Goal: Task Accomplishment & Management: Use online tool/utility

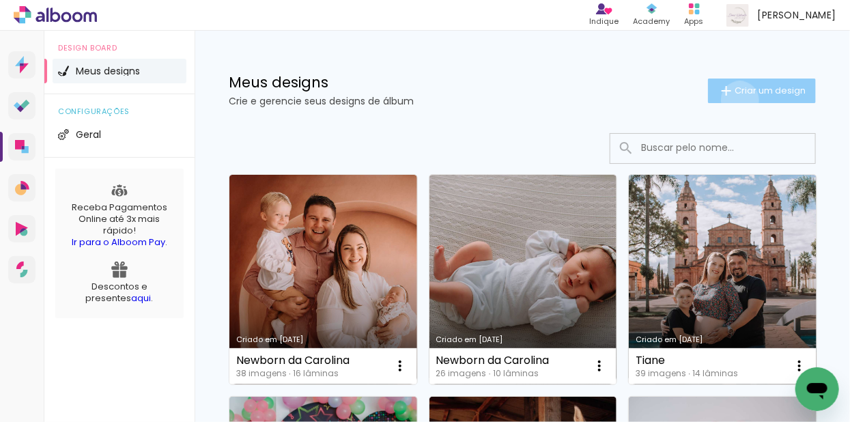
click at [728, 100] on paper-button "Criar um design" at bounding box center [762, 90] width 108 height 25
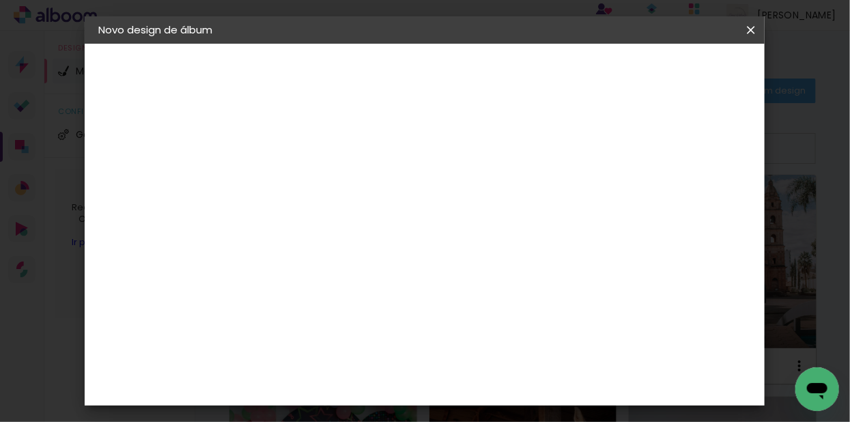
click at [321, 184] on input at bounding box center [321, 183] width 0 height 21
type input "[PERSON_NAME] e [PERSON_NAME] - 2 anos"
type paper-input "[PERSON_NAME] e [PERSON_NAME] - 2 anos"
click at [0, 0] on slot "Avançar" at bounding box center [0, 0] width 0 height 0
click at [380, 268] on div at bounding box center [356, 268] width 138 height 1
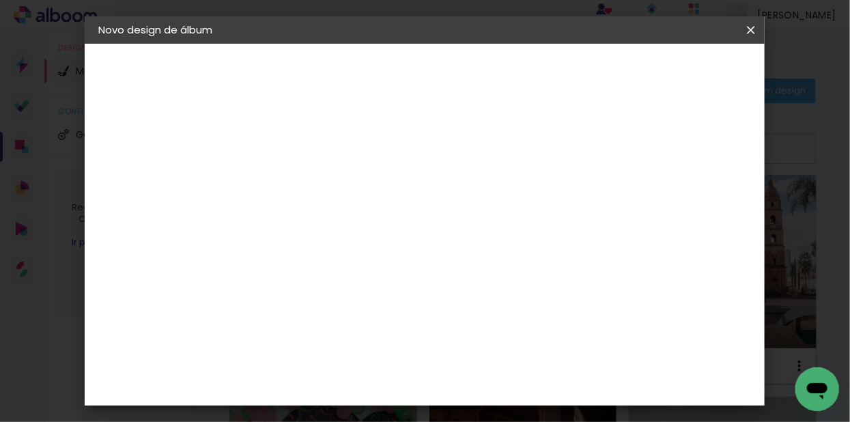
type input "schlo"
type paper-input "schlo"
click at [362, 318] on paper-item "Schlosser" at bounding box center [343, 309] width 120 height 30
click at [0, 0] on slot "Avançar" at bounding box center [0, 0] width 0 height 0
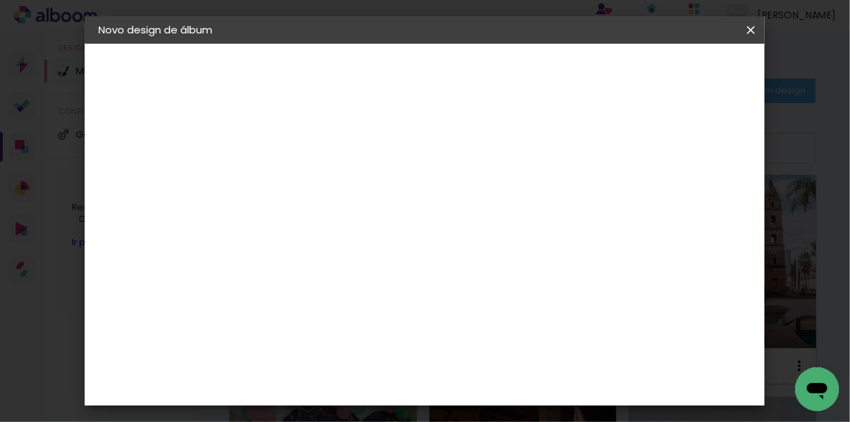
click at [0, 0] on slot "Avançar" at bounding box center [0, 0] width 0 height 0
click at [541, 74] on span "Iniciar design" at bounding box center [525, 77] width 31 height 19
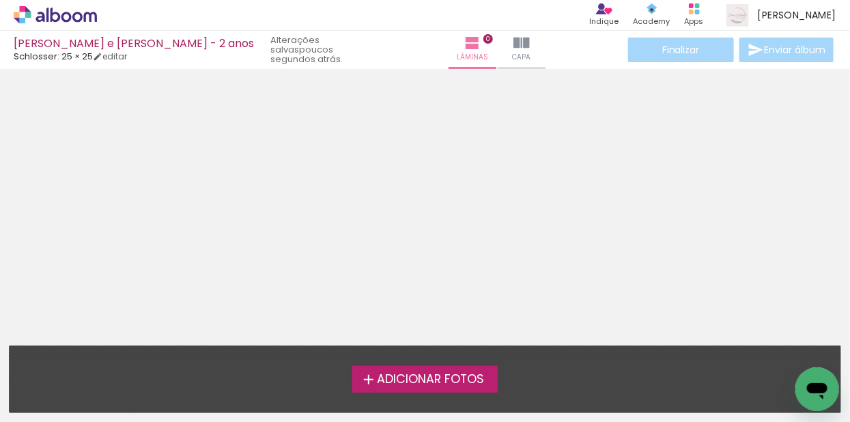
click at [466, 377] on span "Adicionar Fotos" at bounding box center [430, 379] width 107 height 12
click at [0, 0] on input "file" at bounding box center [0, 0] width 0 height 0
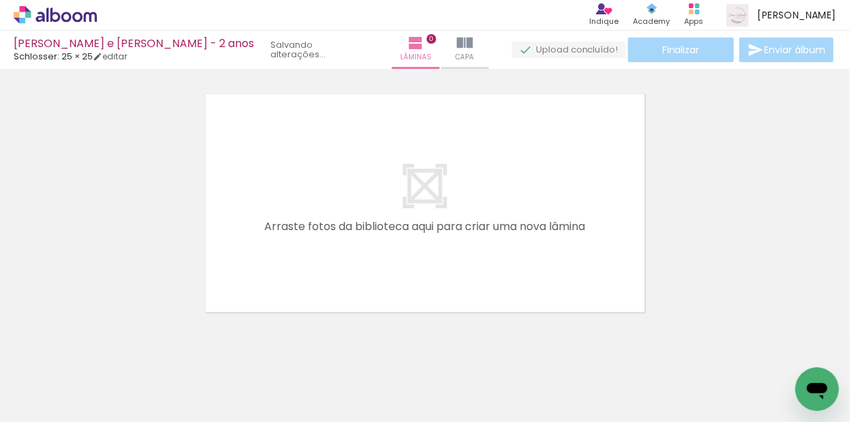
scroll to position [17, 0]
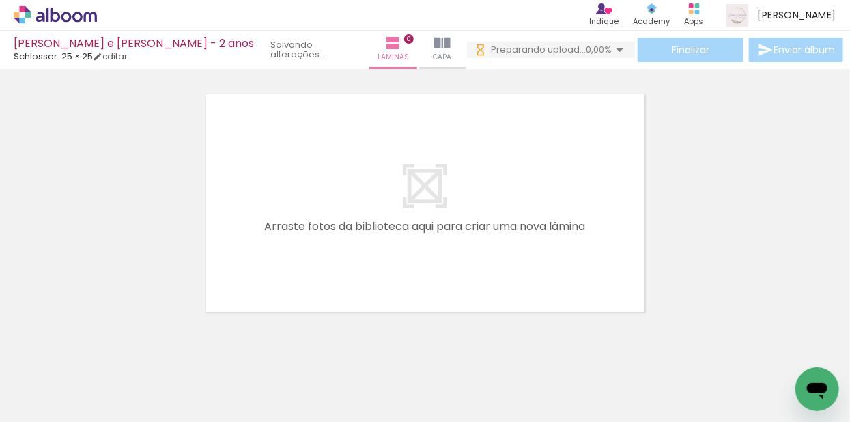
click at [64, 380] on input "Todas as fotos" at bounding box center [38, 381] width 52 height 12
click at [65, 377] on paper-item "Não utilizadas" at bounding box center [44, 376] width 70 height 12
type input "Não utilizadas"
drag, startPoint x: 182, startPoint y: 340, endPoint x: 299, endPoint y: 227, distance: 162.2
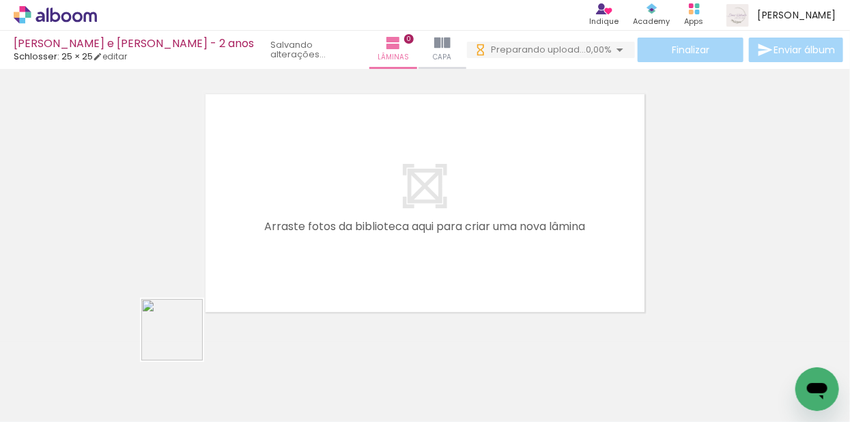
click at [299, 227] on quentale-workspace at bounding box center [425, 211] width 850 height 422
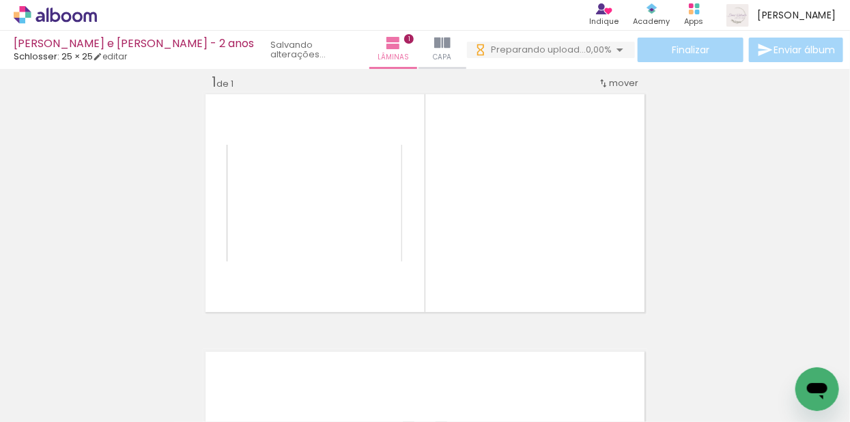
scroll to position [17, 0]
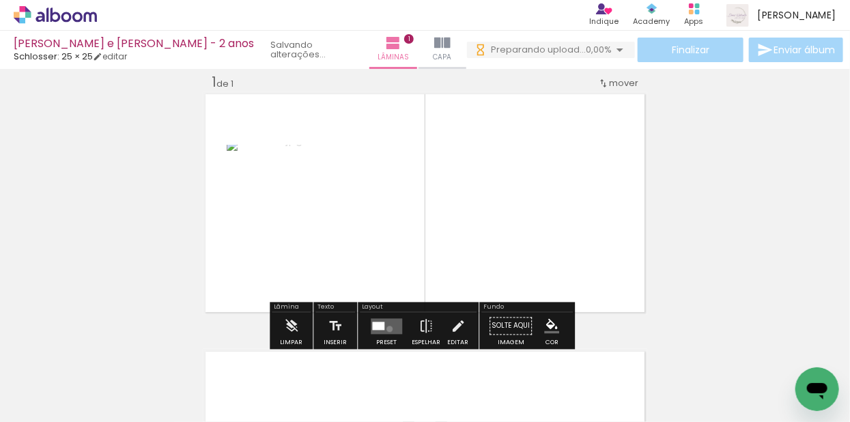
click at [386, 328] on quentale-layouter at bounding box center [386, 326] width 31 height 16
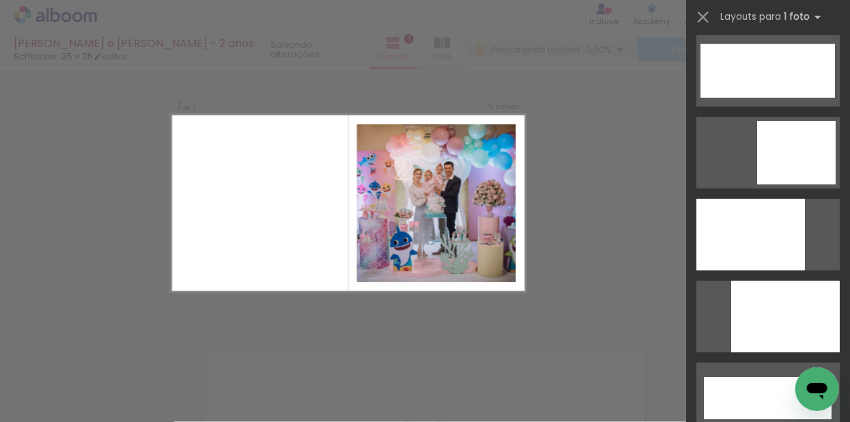
scroll to position [3453, 0]
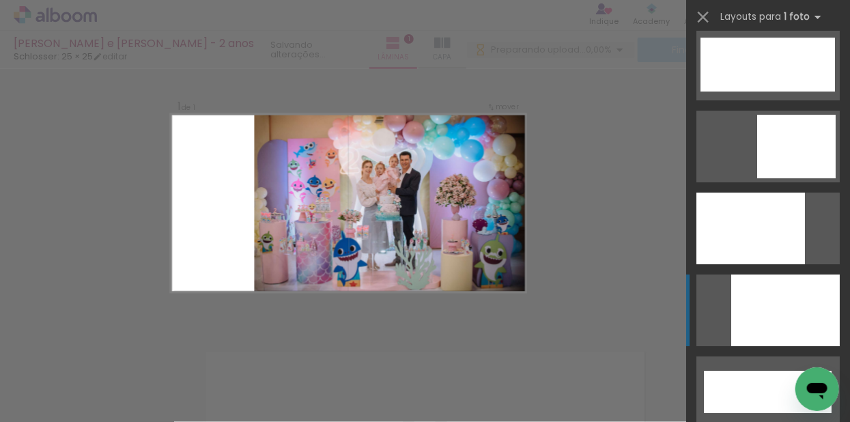
click at [783, 295] on div at bounding box center [785, 310] width 109 height 72
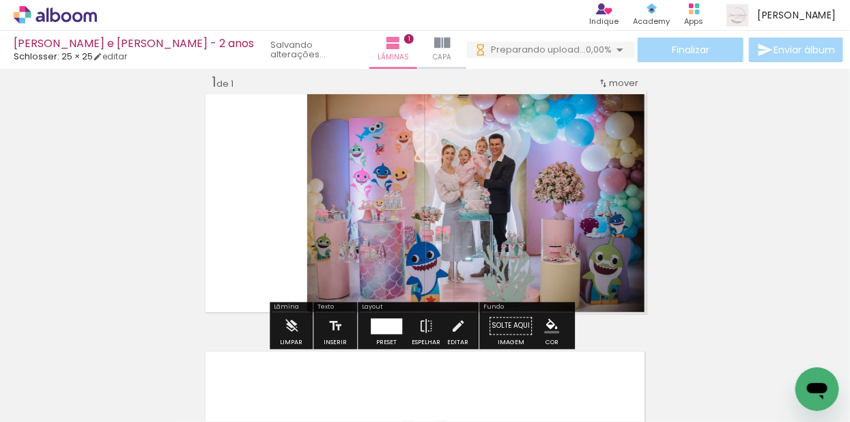
click at [760, 181] on div "Inserir lâmina 1 de 1" at bounding box center [425, 314] width 850 height 515
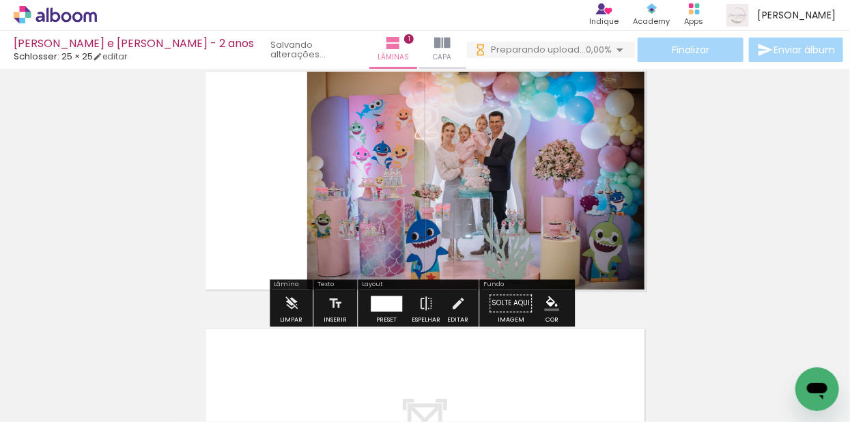
scroll to position [42, 0]
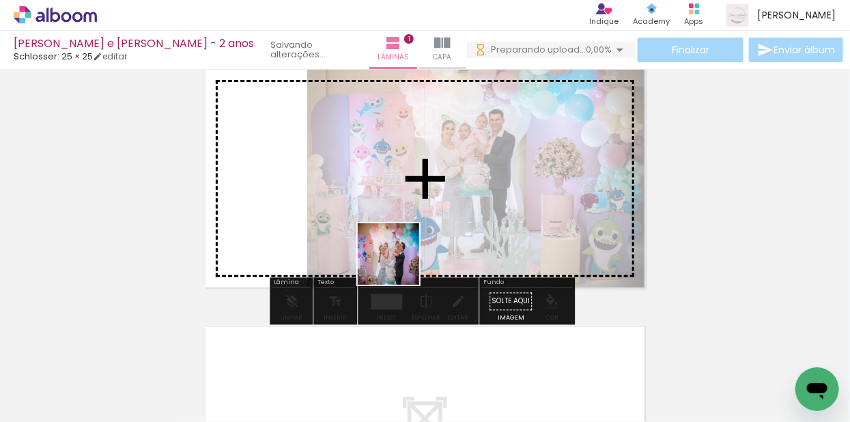
drag, startPoint x: 253, startPoint y: 388, endPoint x: 431, endPoint y: 240, distance: 230.7
click at [431, 240] on quentale-workspace at bounding box center [425, 211] width 850 height 422
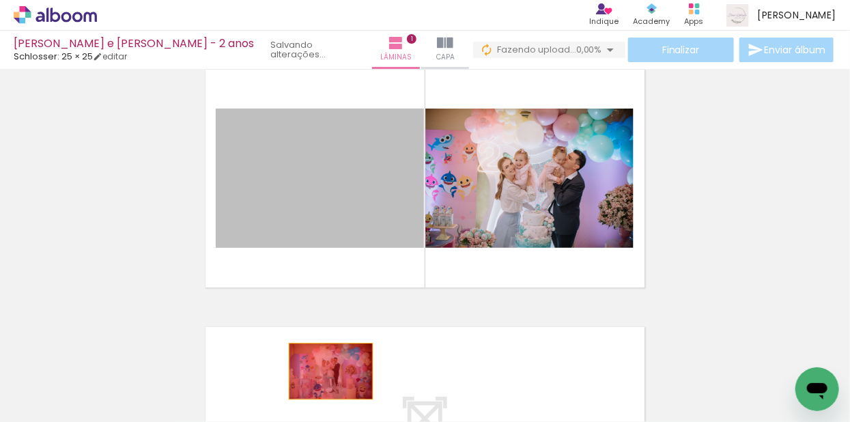
drag, startPoint x: 335, startPoint y: 186, endPoint x: 323, endPoint y: 395, distance: 209.9
click at [324, 396] on quentale-workspace at bounding box center [425, 211] width 850 height 422
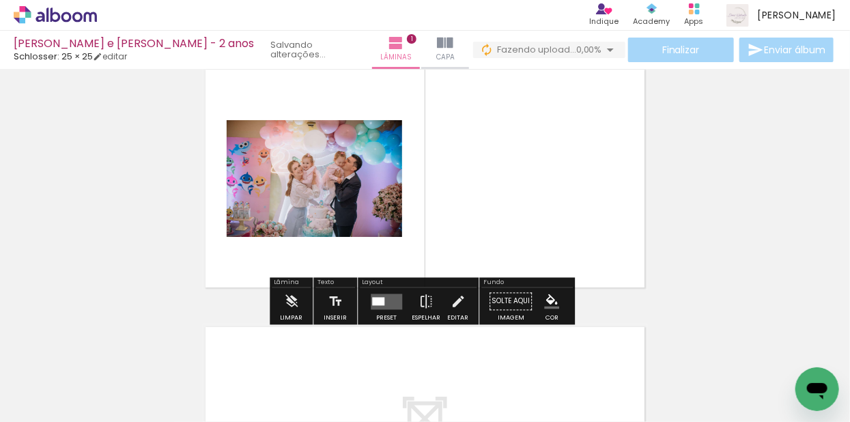
click at [381, 300] on div at bounding box center [378, 301] width 12 height 8
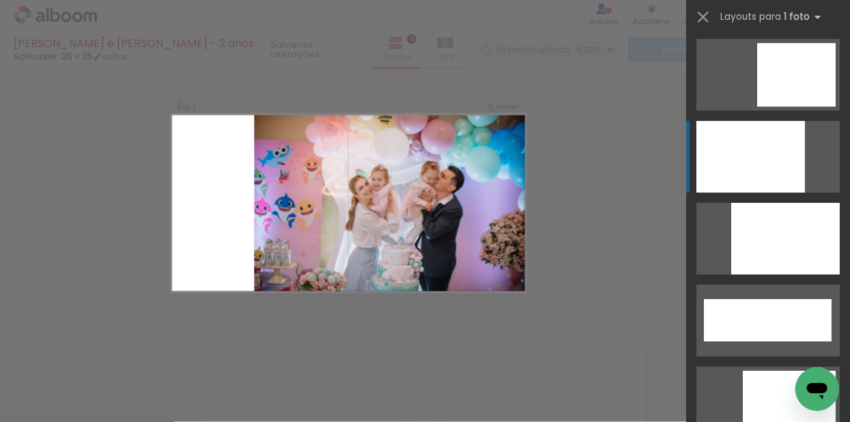
scroll to position [3573, 0]
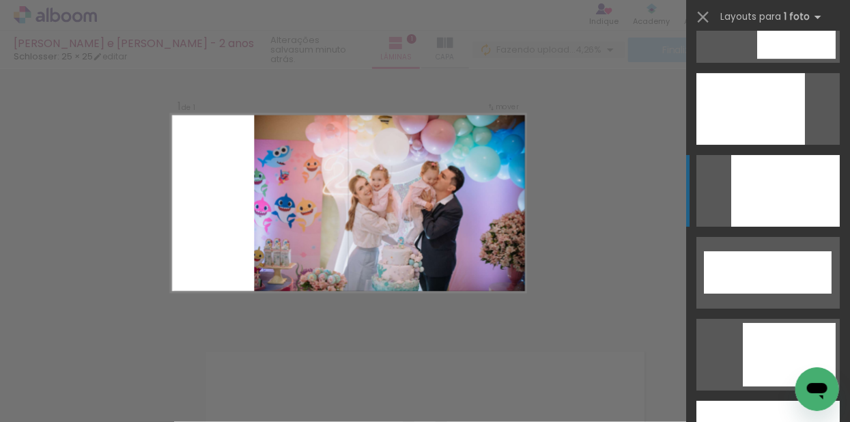
click at [788, 201] on div at bounding box center [785, 191] width 109 height 72
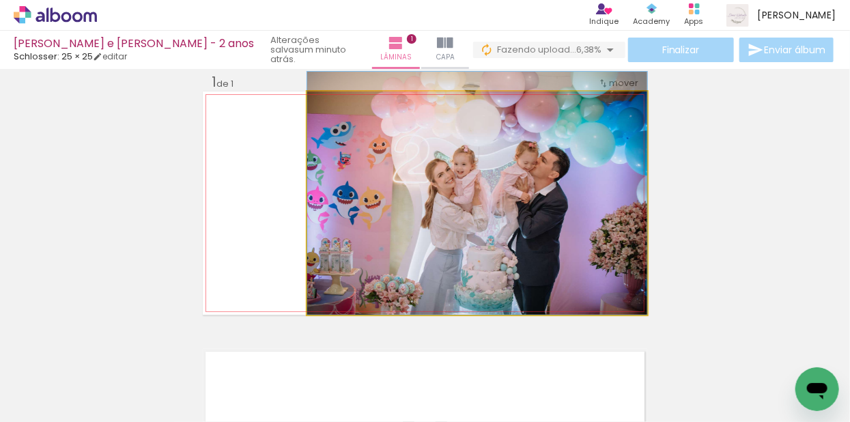
drag, startPoint x: 615, startPoint y: 216, endPoint x: 617, endPoint y: 199, distance: 16.5
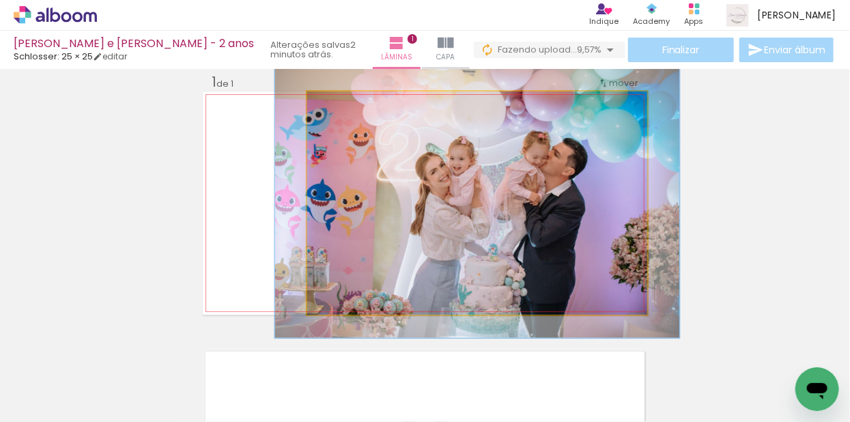
drag, startPoint x: 335, startPoint y: 102, endPoint x: 344, endPoint y: 100, distance: 9.3
click at [344, 100] on div at bounding box center [348, 106] width 12 height 12
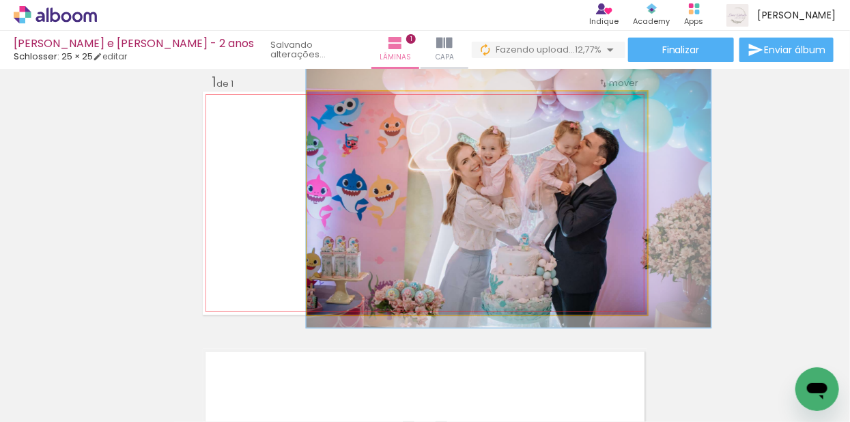
drag, startPoint x: 524, startPoint y: 182, endPoint x: 555, endPoint y: 172, distance: 32.8
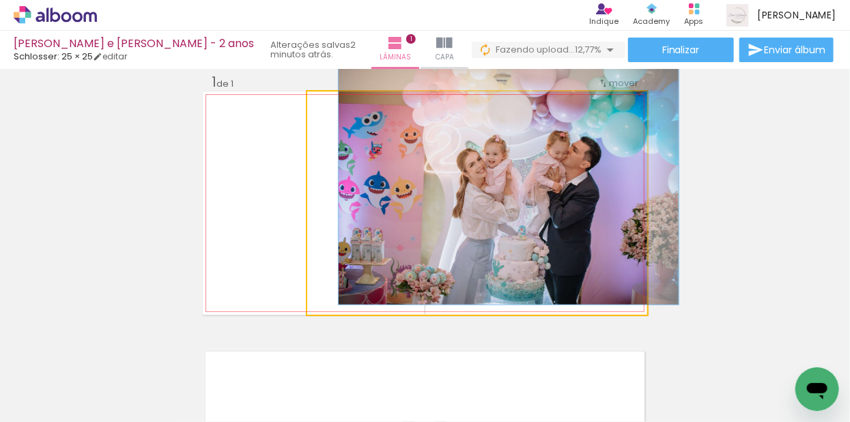
drag, startPoint x: 339, startPoint y: 109, endPoint x: 328, endPoint y: 110, distance: 11.6
click at [328, 110] on div at bounding box center [339, 106] width 22 height 22
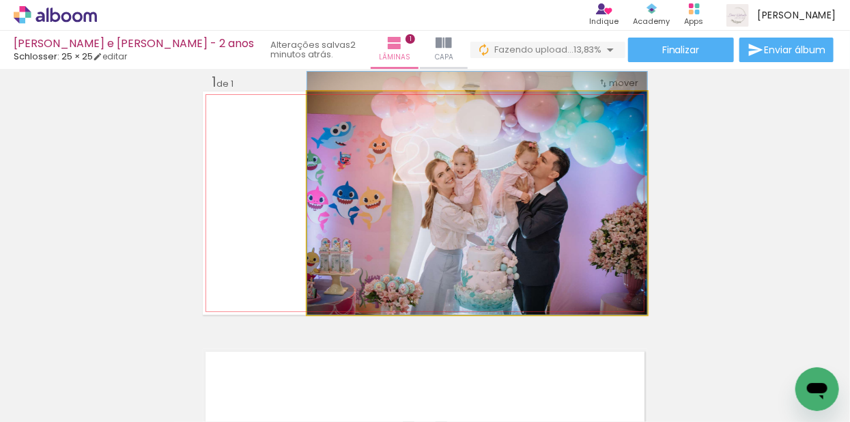
drag, startPoint x: 524, startPoint y: 169, endPoint x: 483, endPoint y: 161, distance: 41.6
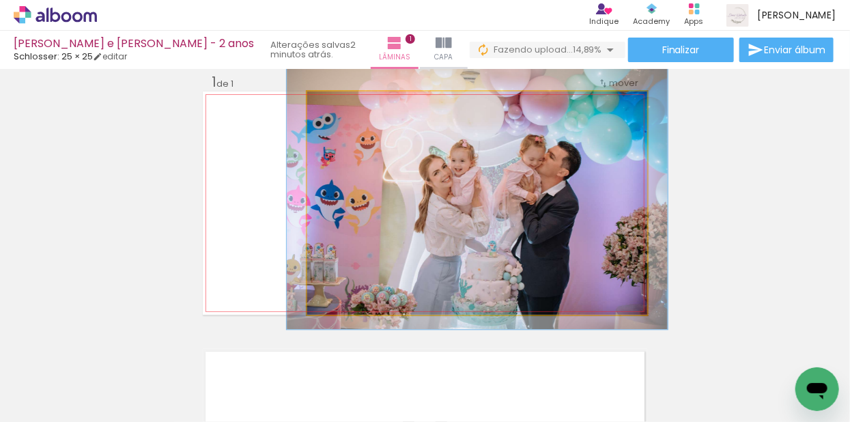
type paper-slider "112"
click at [338, 97] on div at bounding box center [345, 106] width 22 height 22
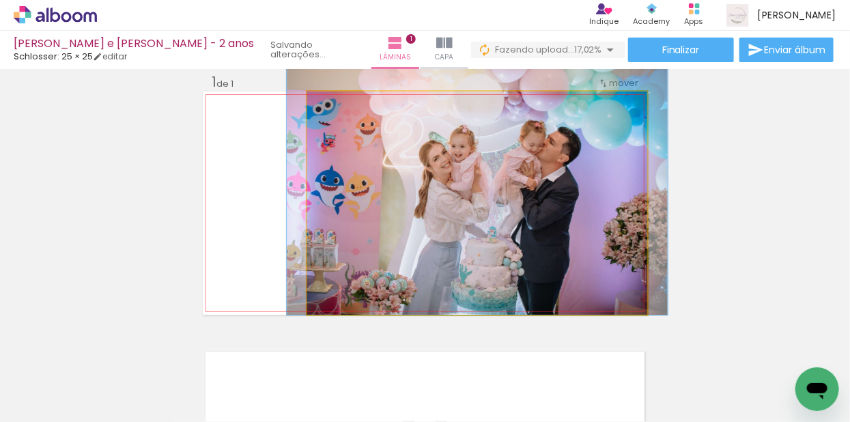
drag, startPoint x: 501, startPoint y: 166, endPoint x: 500, endPoint y: 156, distance: 10.3
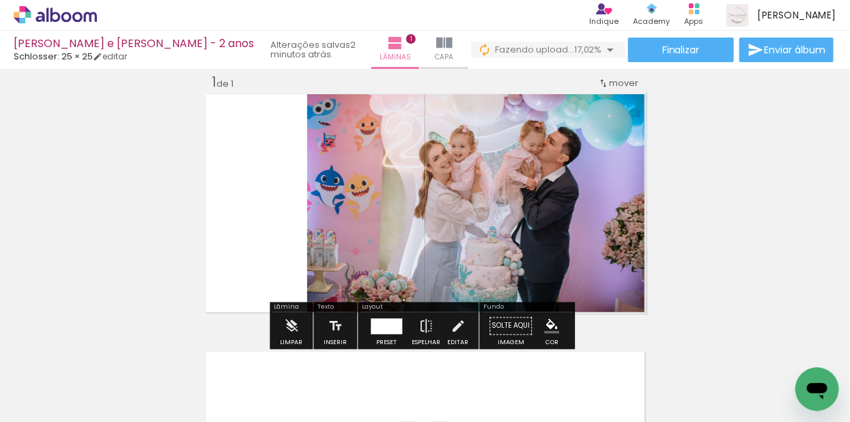
click at [732, 177] on div "Inserir lâmina 1 de 1" at bounding box center [425, 314] width 850 height 515
click at [745, 268] on div "Inserir lâmina 1 de 1" at bounding box center [425, 314] width 850 height 515
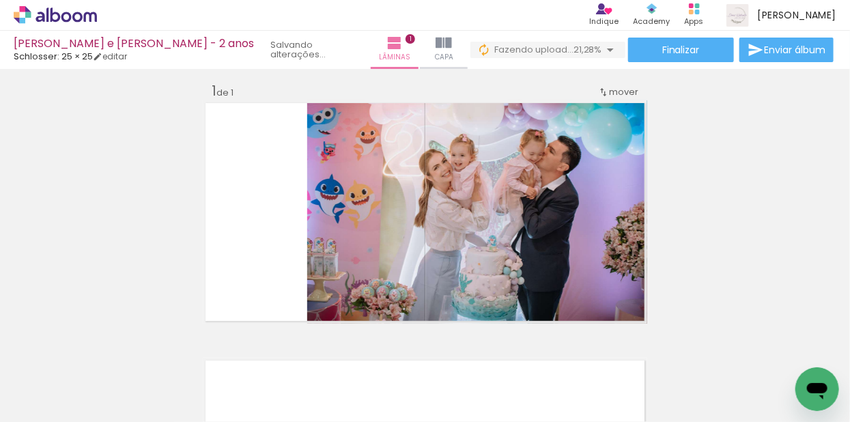
scroll to position [21, 0]
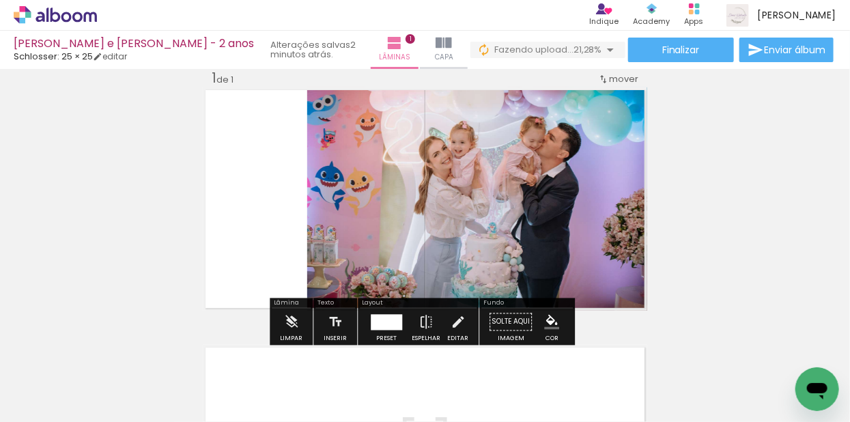
click at [570, 218] on quentale-photo at bounding box center [477, 198] width 340 height 223
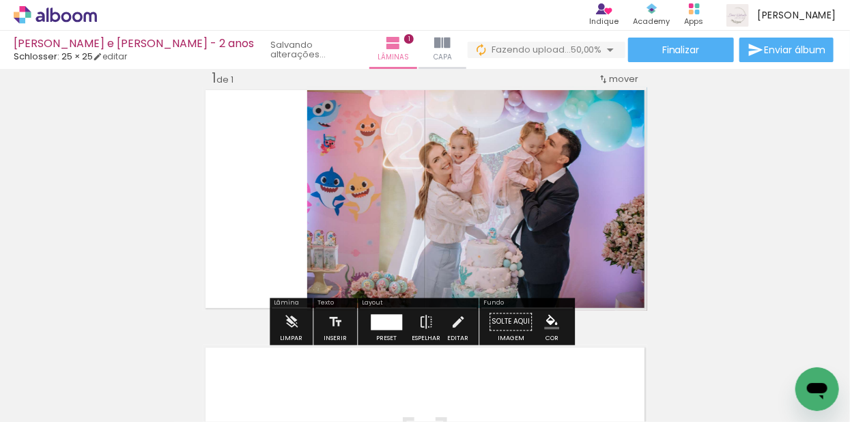
click at [745, 188] on div "Inserir lâmina 1 de 1" at bounding box center [425, 310] width 850 height 515
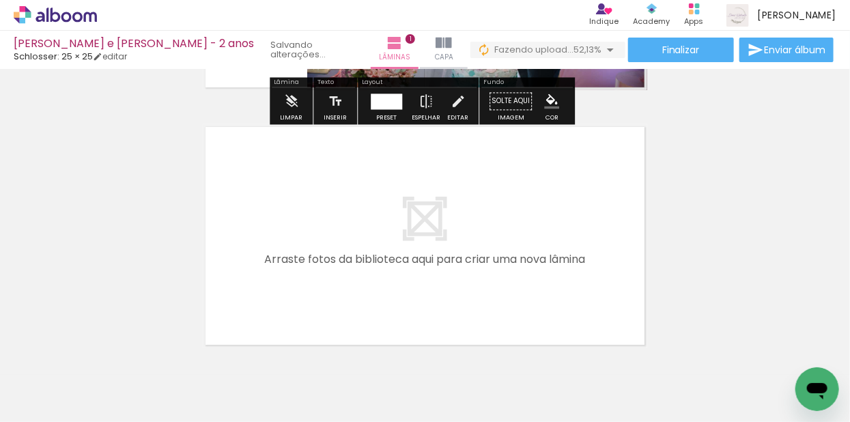
scroll to position [0, 0]
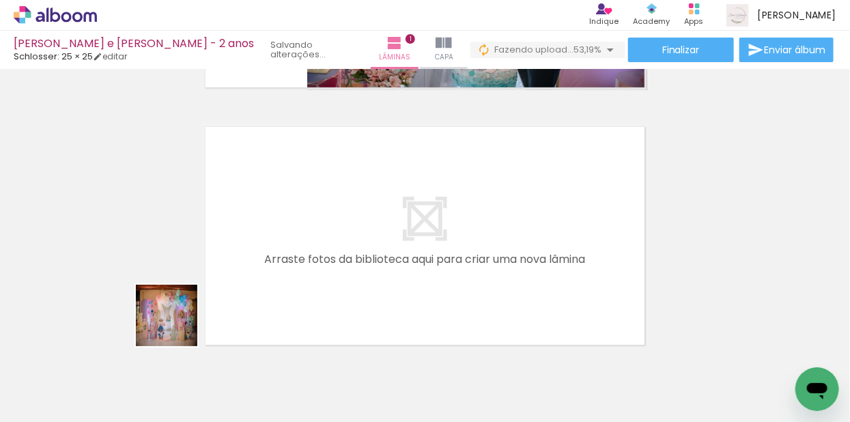
drag, startPoint x: 148, startPoint y: 372, endPoint x: 244, endPoint y: 248, distance: 156.7
click at [244, 248] on quentale-workspace at bounding box center [425, 211] width 850 height 422
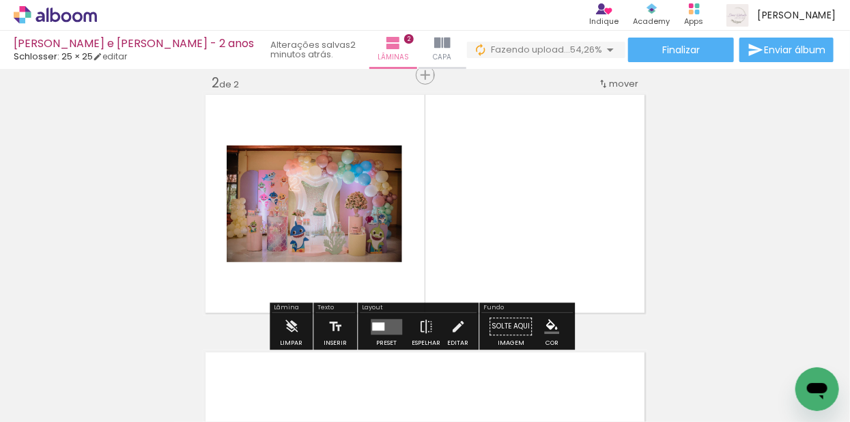
scroll to position [274, 0]
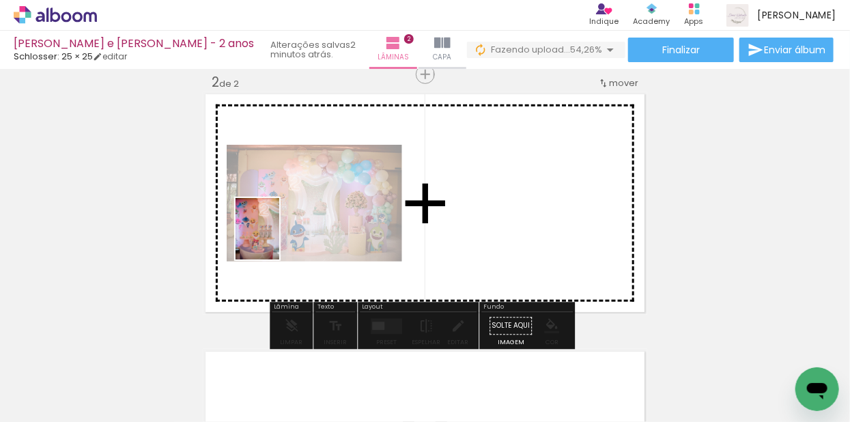
drag, startPoint x: 139, startPoint y: 394, endPoint x: 276, endPoint y: 239, distance: 207.0
click at [276, 239] on quentale-workspace at bounding box center [425, 211] width 850 height 422
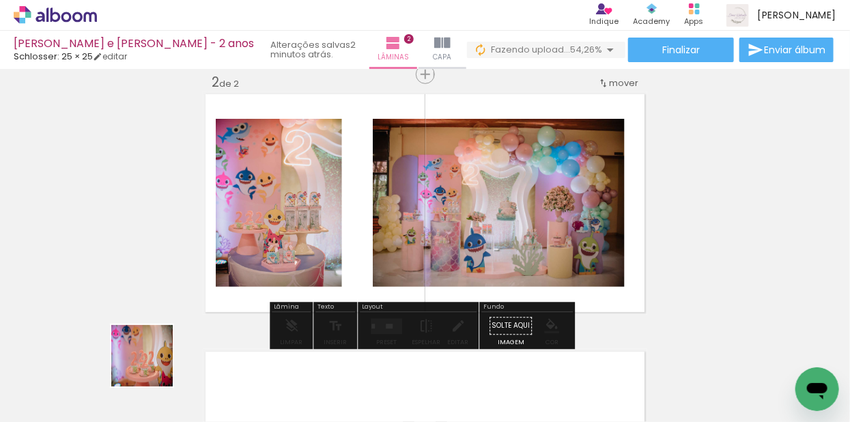
drag, startPoint x: 128, startPoint y: 397, endPoint x: 257, endPoint y: 244, distance: 200.1
click at [257, 244] on quentale-workspace at bounding box center [425, 211] width 850 height 422
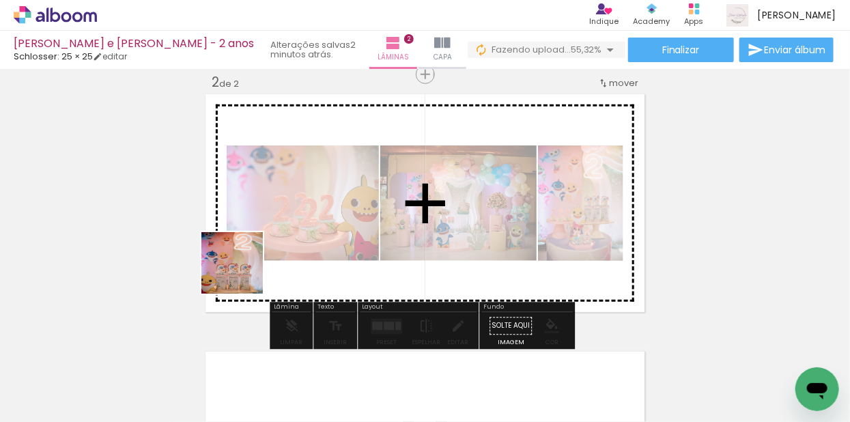
drag, startPoint x: 180, startPoint y: 348, endPoint x: 243, endPoint y: 270, distance: 101.0
click at [262, 242] on quentale-workspace at bounding box center [425, 211] width 850 height 422
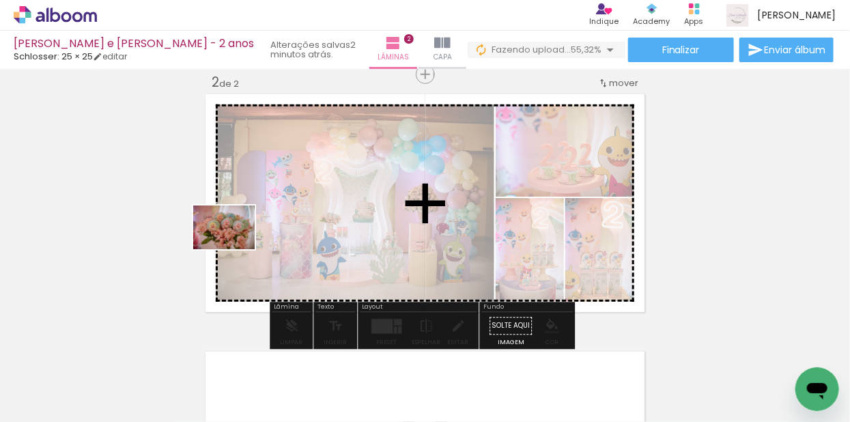
drag, startPoint x: 131, startPoint y: 393, endPoint x: 234, endPoint y: 246, distance: 179.3
click at [234, 246] on quentale-workspace at bounding box center [425, 211] width 850 height 422
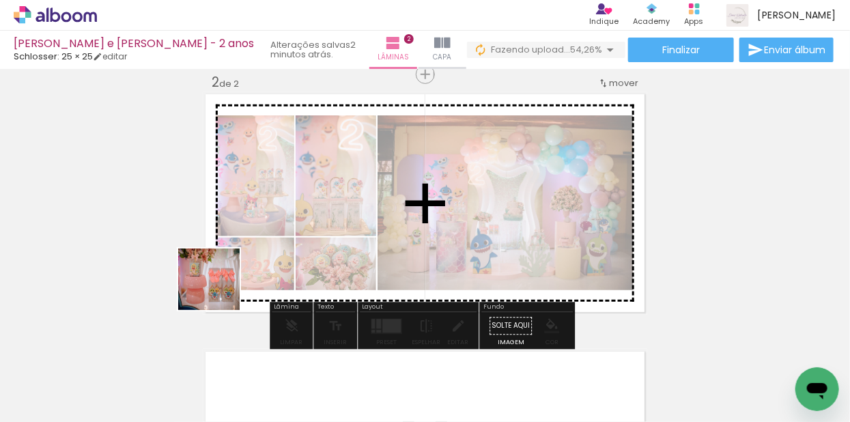
drag, startPoint x: 131, startPoint y: 384, endPoint x: 244, endPoint y: 245, distance: 179.0
click at [255, 233] on quentale-workspace at bounding box center [425, 211] width 850 height 422
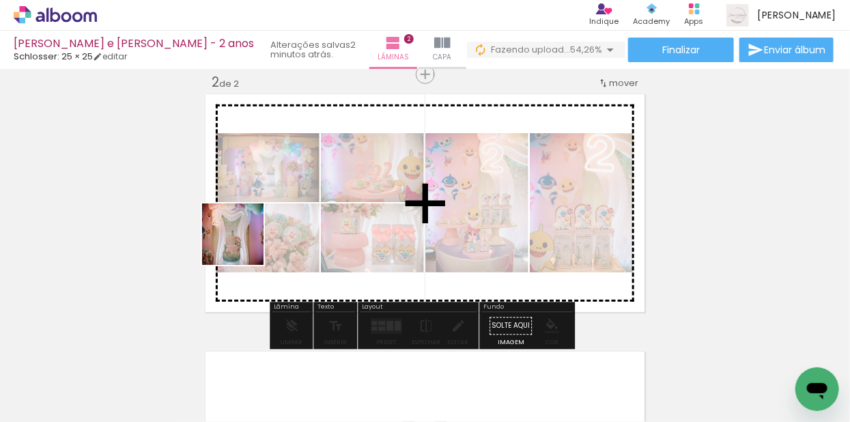
drag, startPoint x: 128, startPoint y: 397, endPoint x: 222, endPoint y: 266, distance: 160.4
click at [244, 244] on quentale-workspace at bounding box center [425, 211] width 850 height 422
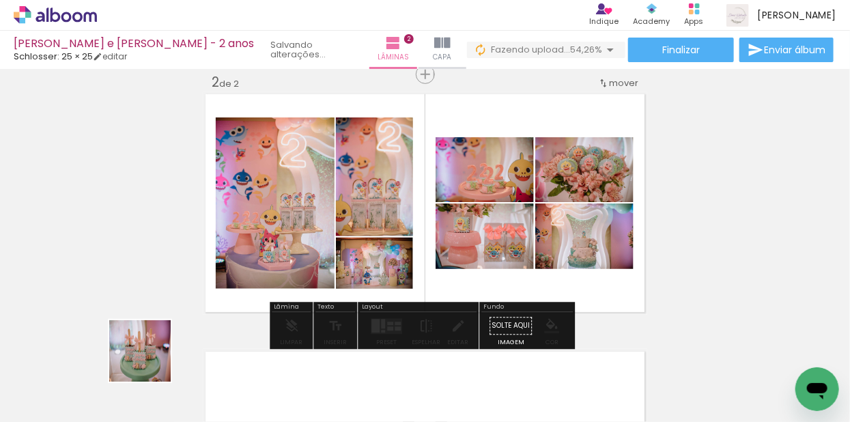
drag, startPoint x: 133, startPoint y: 382, endPoint x: 232, endPoint y: 250, distance: 165.3
click at [240, 240] on quentale-workspace at bounding box center [425, 211] width 850 height 422
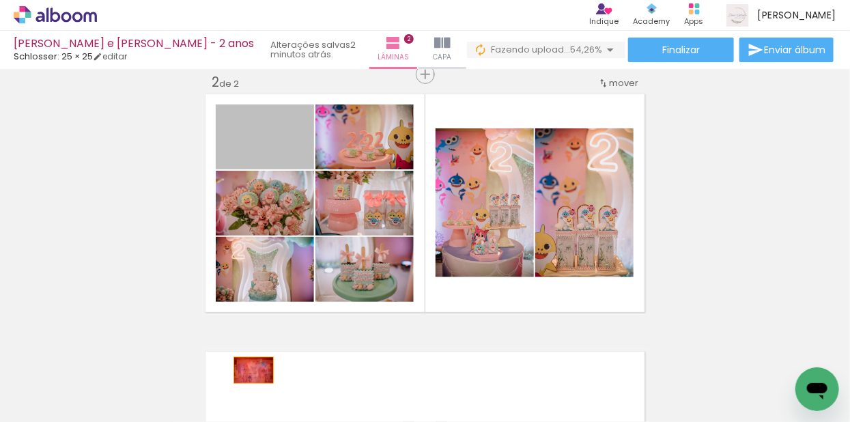
drag, startPoint x: 290, startPoint y: 148, endPoint x: 249, endPoint y: 370, distance: 225.6
click at [249, 370] on quentale-workspace at bounding box center [425, 211] width 850 height 422
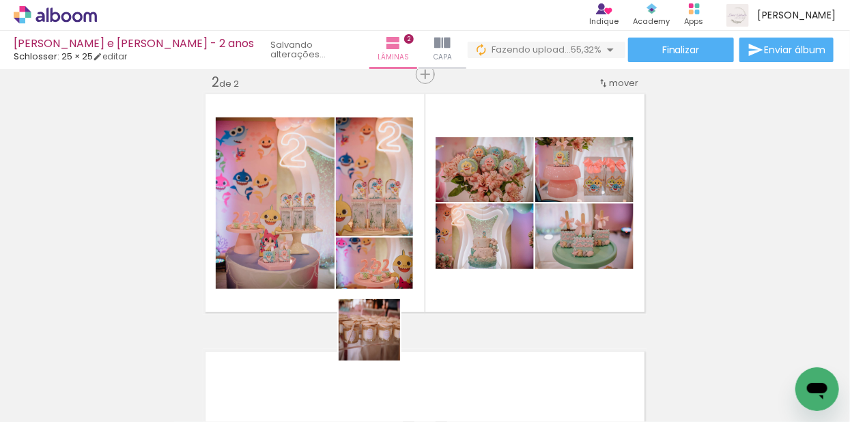
drag, startPoint x: 379, startPoint y: 378, endPoint x: 386, endPoint y: 263, distance: 114.9
click at [386, 260] on quentale-workspace at bounding box center [425, 211] width 850 height 422
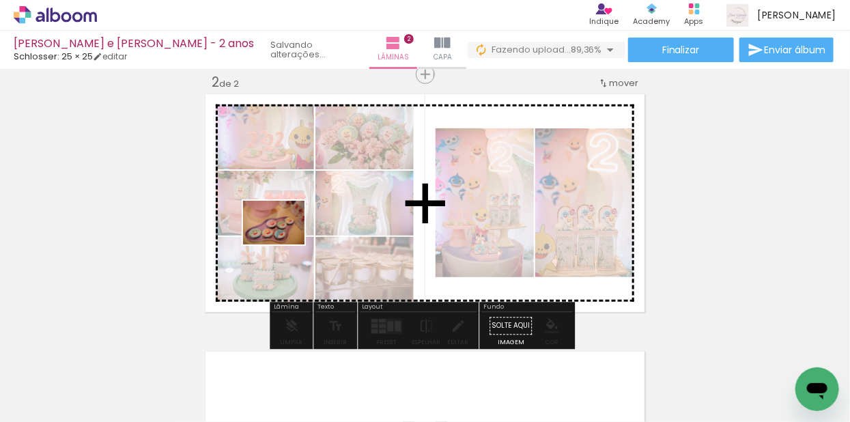
drag, startPoint x: 223, startPoint y: 376, endPoint x: 284, endPoint y: 242, distance: 147.6
click at [284, 242] on quentale-workspace at bounding box center [425, 211] width 850 height 422
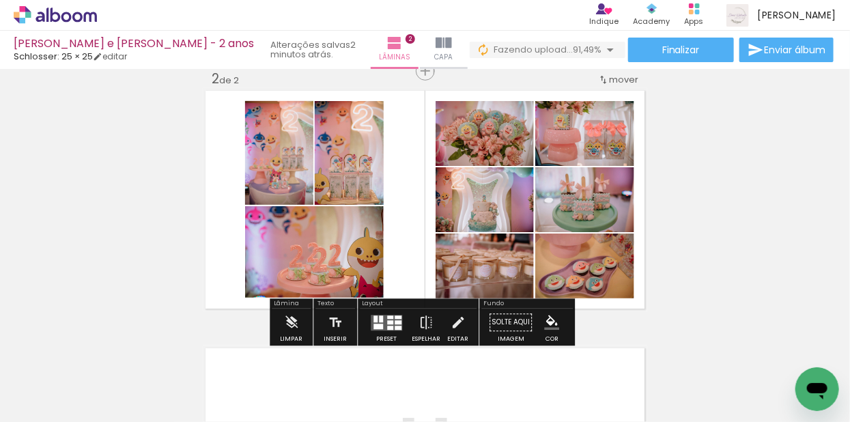
scroll to position [279, 0]
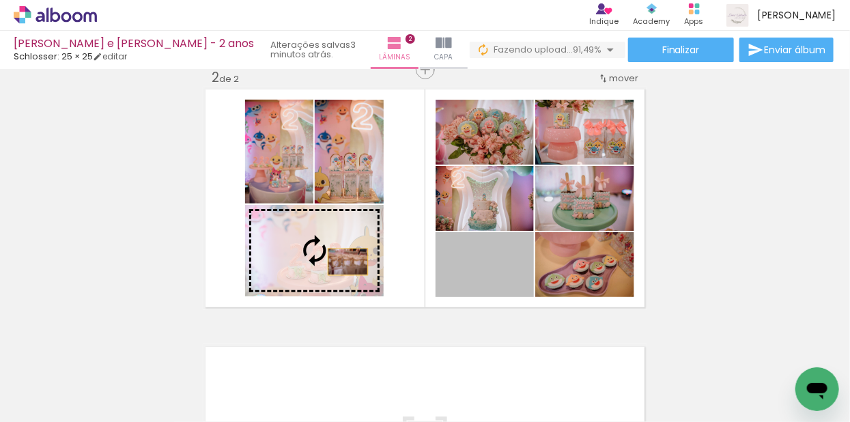
drag, startPoint x: 494, startPoint y: 272, endPoint x: 335, endPoint y: 261, distance: 158.7
click at [0, 0] on slot at bounding box center [0, 0] width 0 height 0
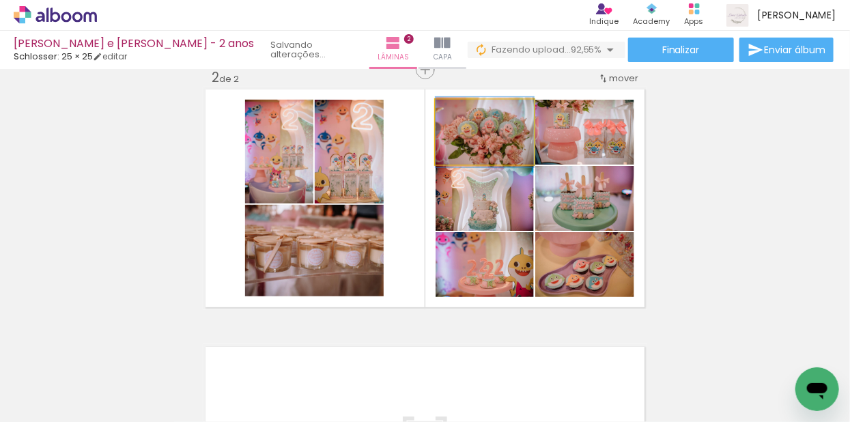
click at [507, 147] on quentale-photo at bounding box center [484, 132] width 98 height 65
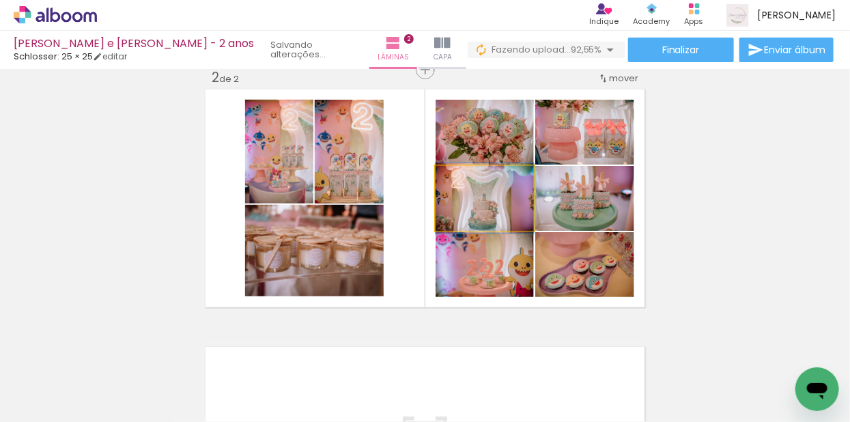
click at [490, 216] on quentale-photo at bounding box center [484, 198] width 98 height 65
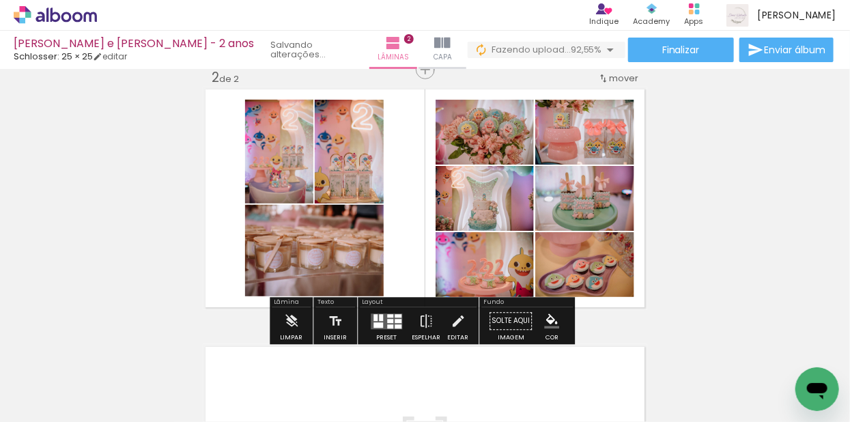
click at [571, 203] on div at bounding box center [579, 202] width 16 height 14
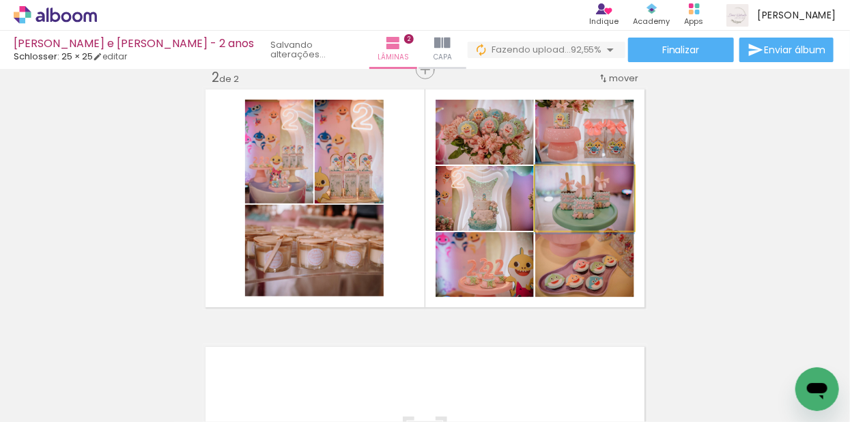
click at [599, 203] on quentale-photo at bounding box center [584, 198] width 99 height 65
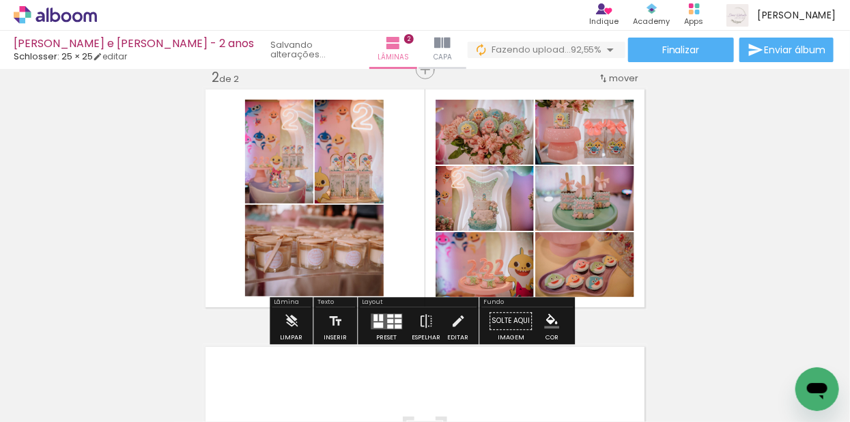
click at [607, 134] on quentale-photo at bounding box center [584, 132] width 99 height 65
click at [616, 280] on quentale-photo at bounding box center [584, 264] width 99 height 65
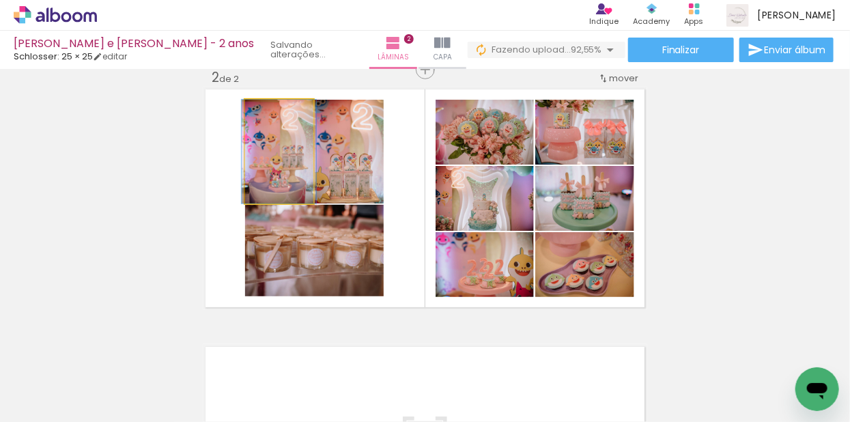
click at [283, 181] on quentale-photo at bounding box center [279, 152] width 68 height 104
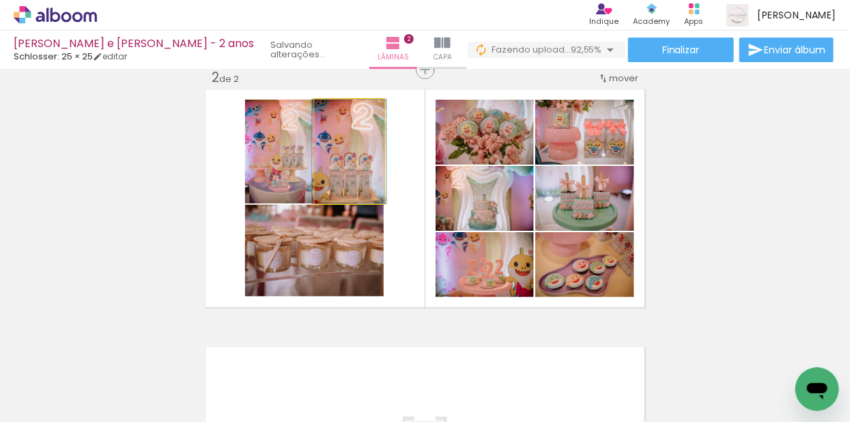
click at [335, 166] on quentale-photo at bounding box center [349, 152] width 69 height 104
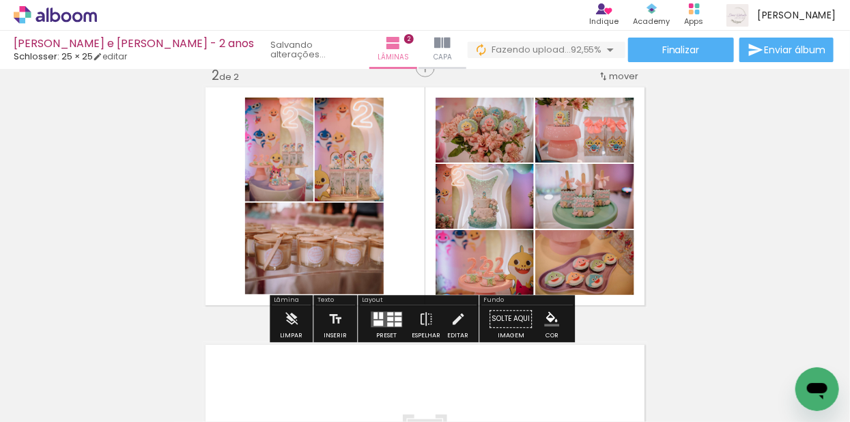
scroll to position [282, 0]
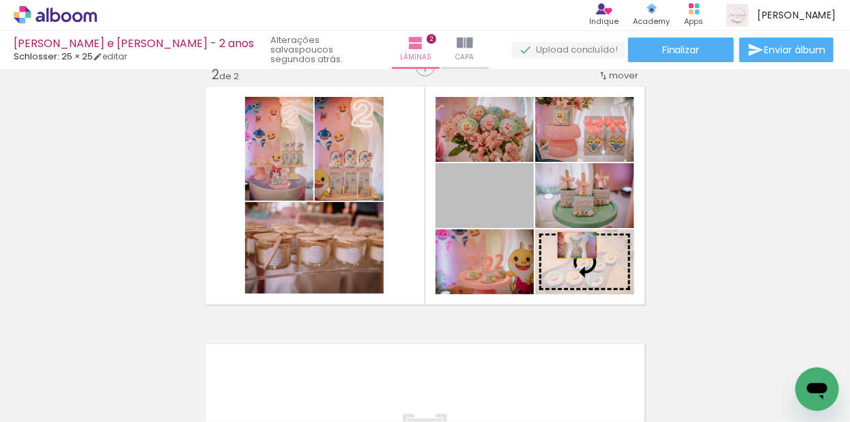
drag, startPoint x: 494, startPoint y: 212, endPoint x: 582, endPoint y: 249, distance: 95.5
click at [0, 0] on slot at bounding box center [0, 0] width 0 height 0
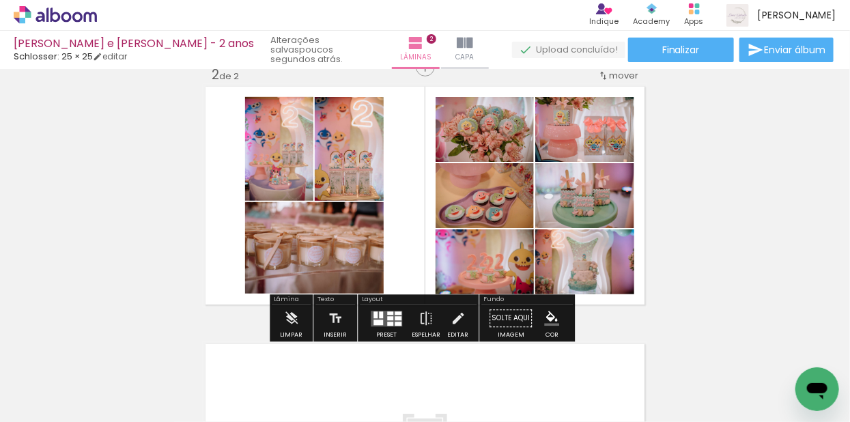
click at [730, 236] on div "Inserir lâmina 1 de 2 Inserir lâmina 2 de 2" at bounding box center [425, 178] width 850 height 773
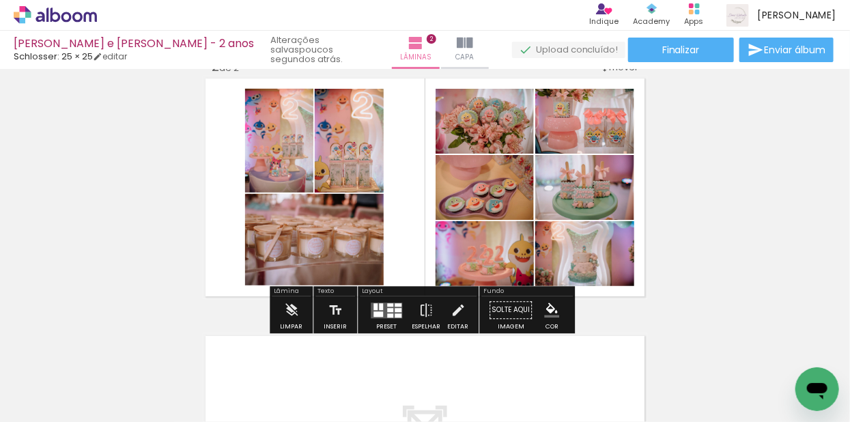
scroll to position [321, 0]
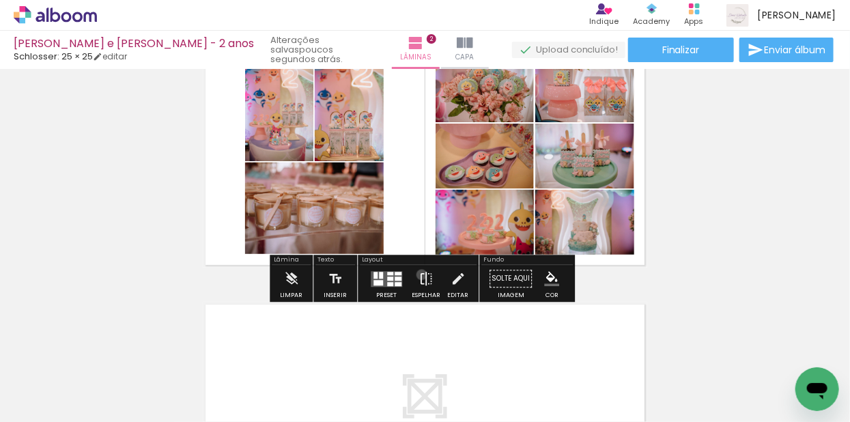
click at [418, 274] on iron-icon at bounding box center [425, 279] width 15 height 27
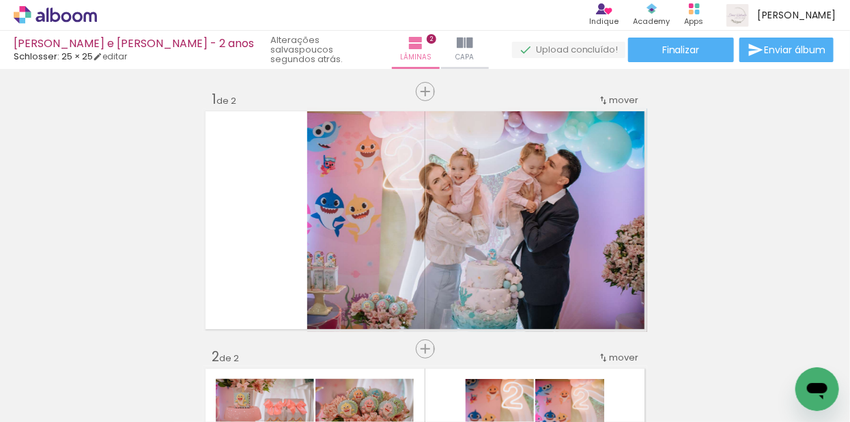
scroll to position [412, 0]
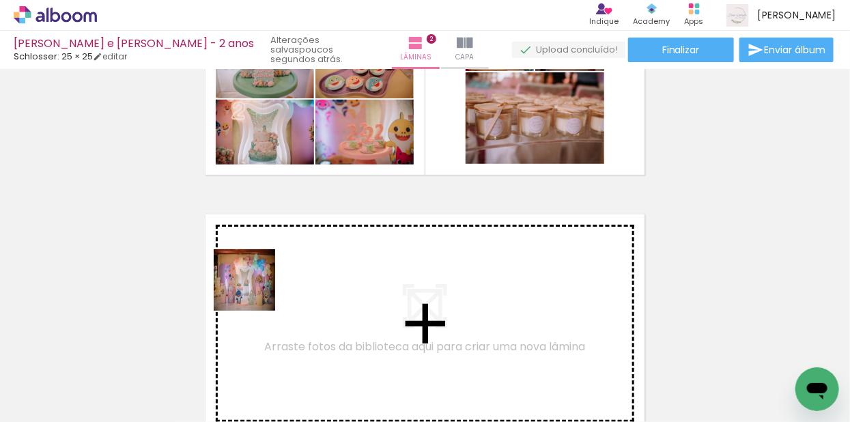
drag, startPoint x: 163, startPoint y: 376, endPoint x: 255, endPoint y: 289, distance: 126.0
click at [255, 289] on quentale-workspace at bounding box center [425, 211] width 850 height 422
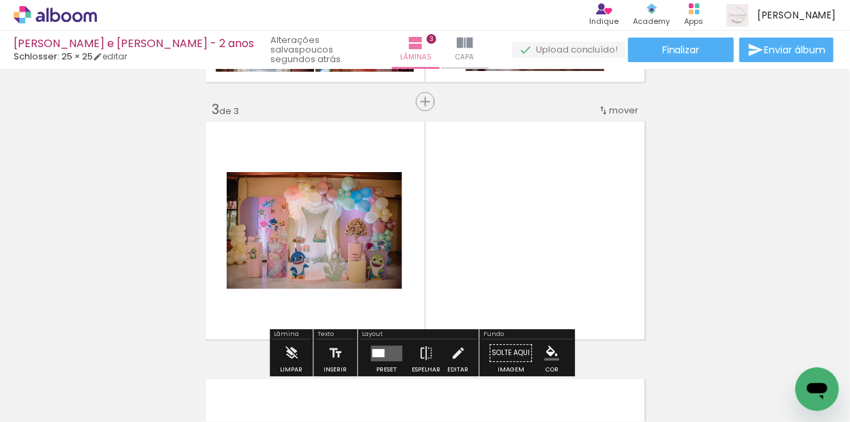
scroll to position [532, 0]
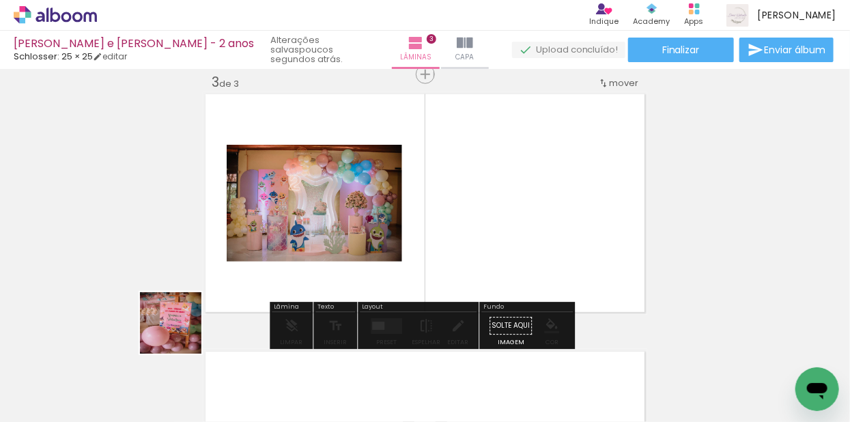
drag, startPoint x: 154, startPoint y: 379, endPoint x: 242, endPoint y: 247, distance: 158.5
click at [242, 247] on quentale-workspace at bounding box center [425, 211] width 850 height 422
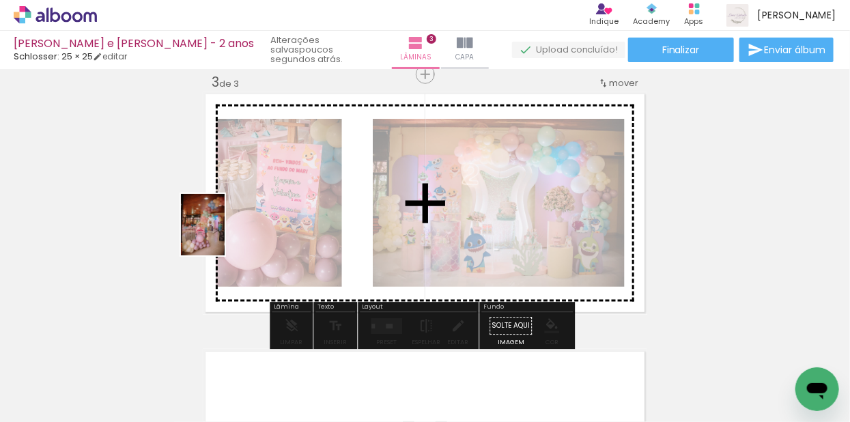
drag, startPoint x: 143, startPoint y: 380, endPoint x: 222, endPoint y: 235, distance: 165.2
click at [222, 235] on quentale-workspace at bounding box center [425, 211] width 850 height 422
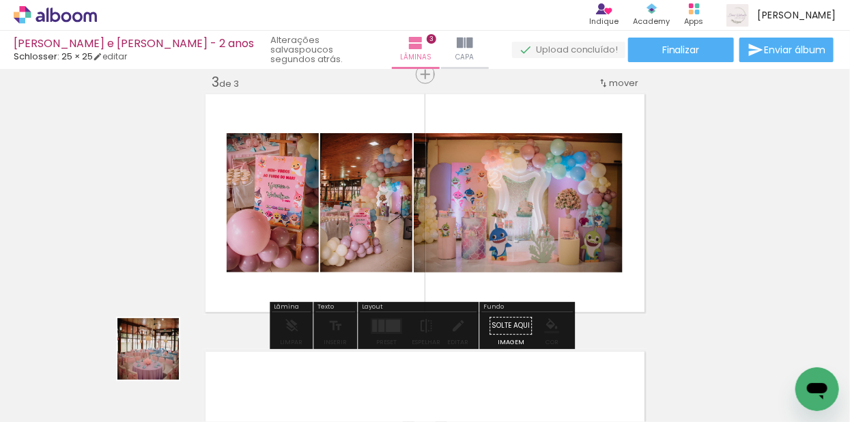
drag, startPoint x: 158, startPoint y: 359, endPoint x: 249, endPoint y: 269, distance: 127.9
click at [249, 269] on quentale-workspace at bounding box center [425, 211] width 850 height 422
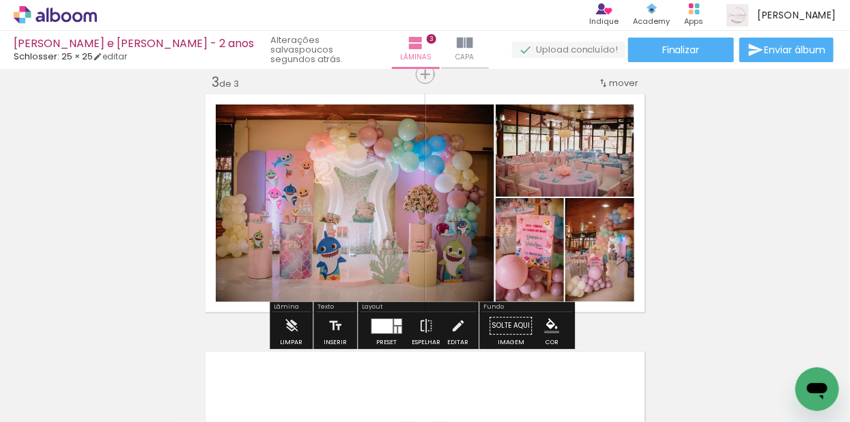
click at [387, 326] on div at bounding box center [381, 326] width 21 height 14
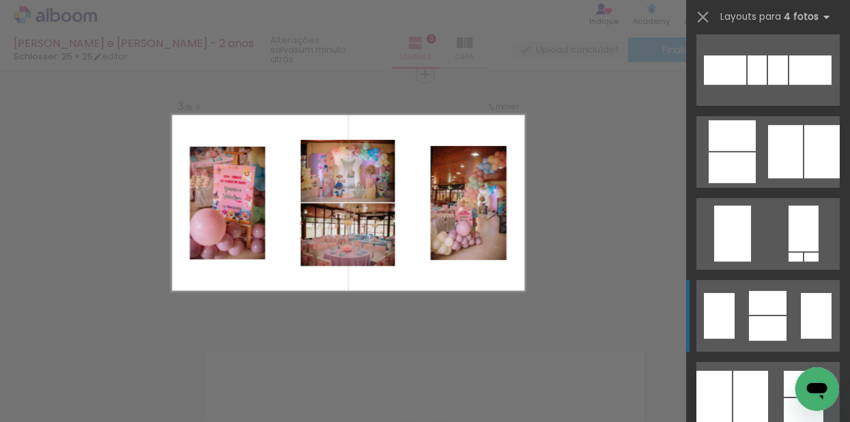
scroll to position [1591, 0]
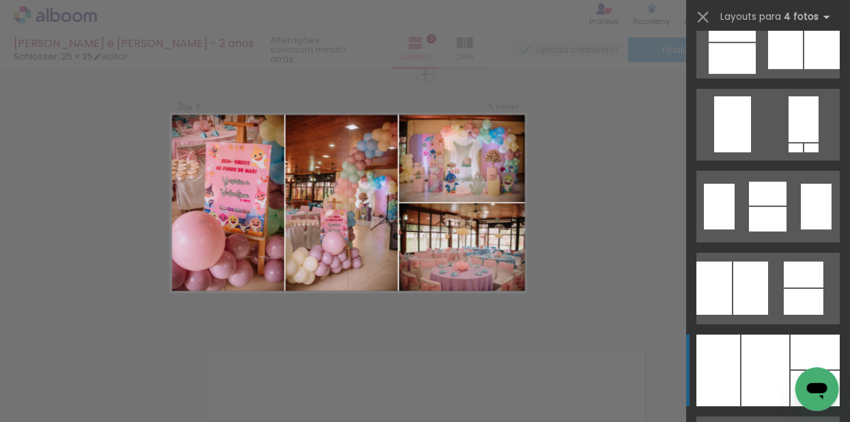
click at [786, 356] on quentale-layouter at bounding box center [767, 370] width 143 height 72
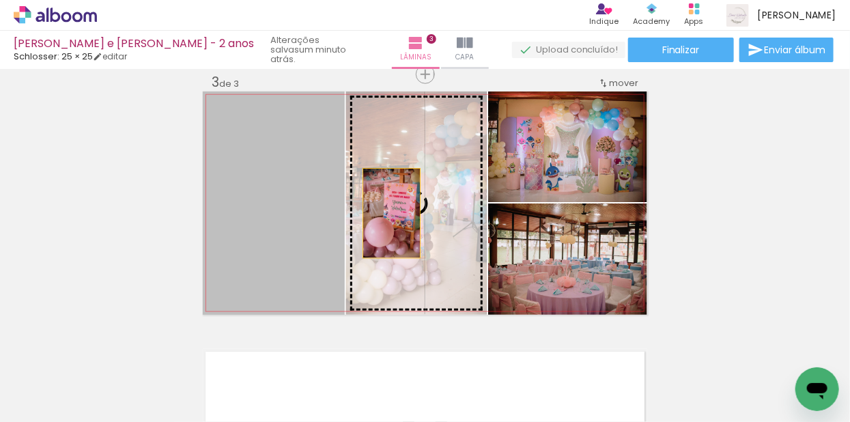
drag, startPoint x: 289, startPoint y: 213, endPoint x: 387, endPoint y: 213, distance: 97.6
click at [0, 0] on slot at bounding box center [0, 0] width 0 height 0
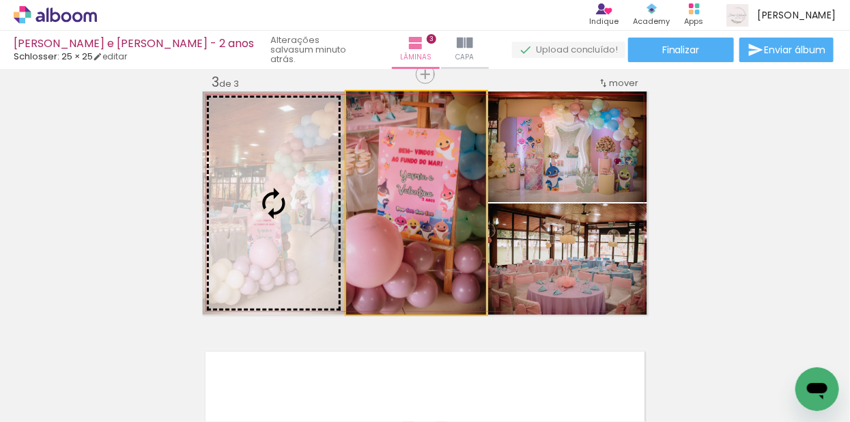
drag, startPoint x: 449, startPoint y: 218, endPoint x: 325, endPoint y: 221, distance: 124.3
click at [0, 0] on slot at bounding box center [0, 0] width 0 height 0
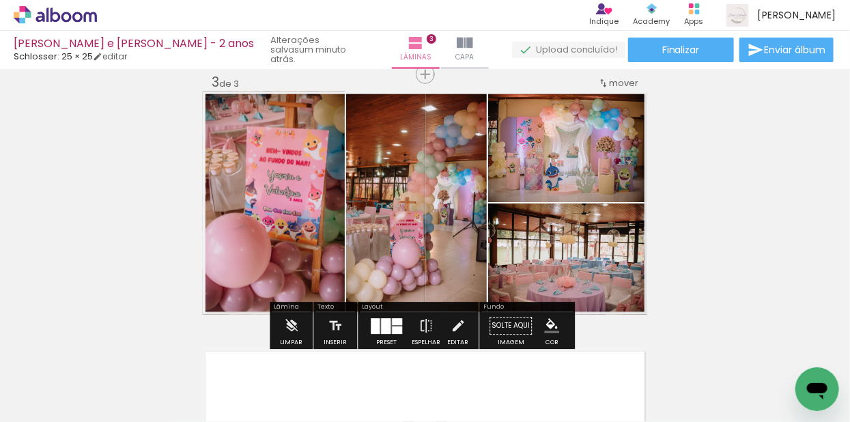
click at [394, 324] on quentale-layouter at bounding box center [386, 326] width 31 height 16
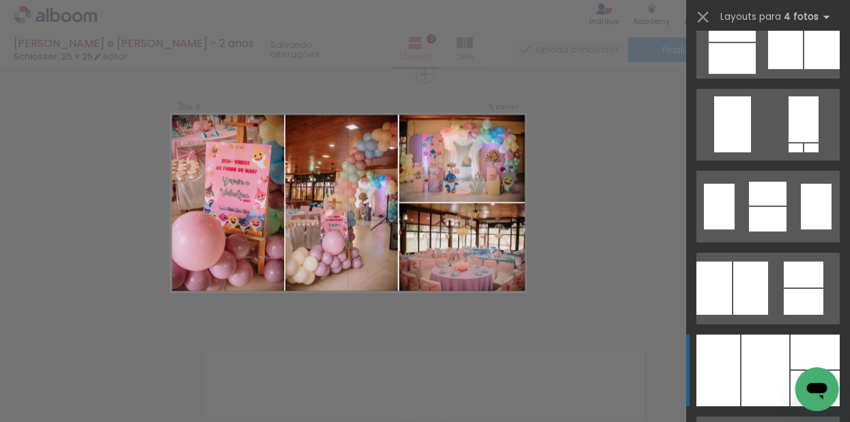
scroll to position [1884, 0]
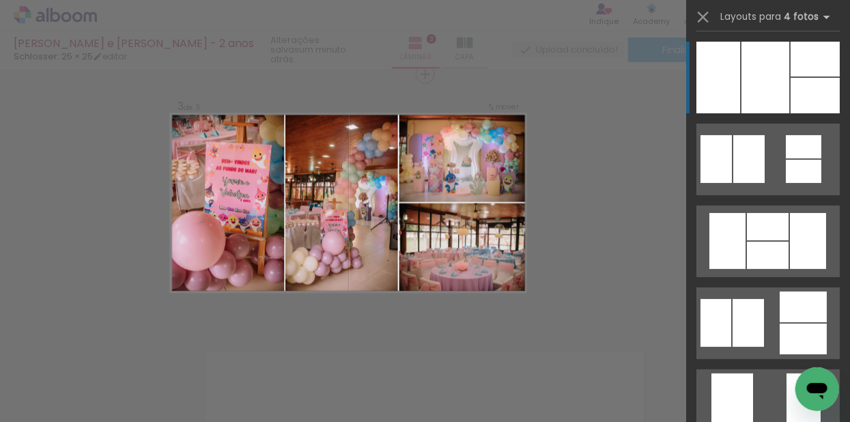
click at [597, 258] on div "Confirmar Cancelar" at bounding box center [425, 68] width 850 height 1062
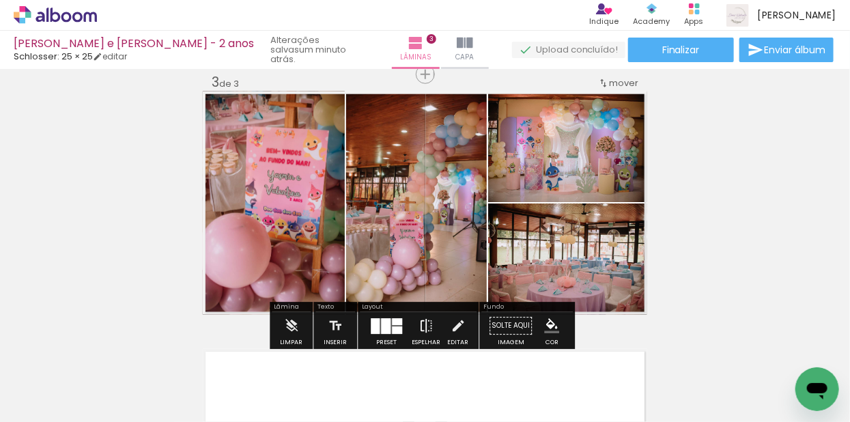
click at [426, 326] on iron-icon at bounding box center [425, 326] width 15 height 27
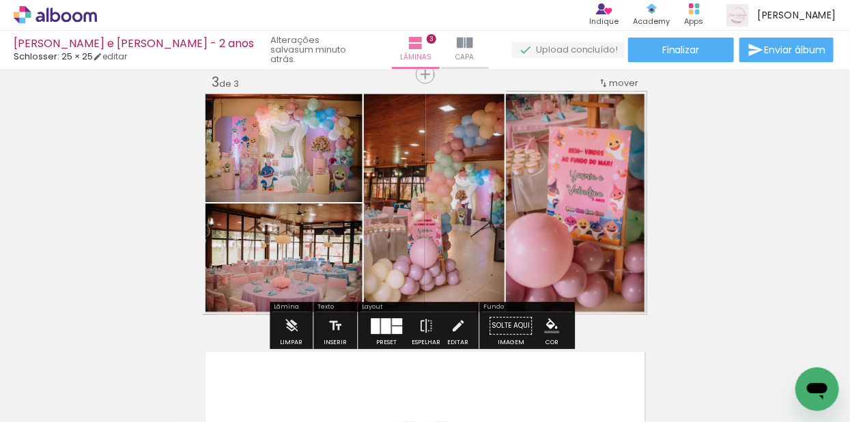
click at [753, 216] on div "Inserir lâmina 1 de 3 Inserir lâmina 2 de 3 Inserir lâmina 3 de 3" at bounding box center [425, 57] width 850 height 1030
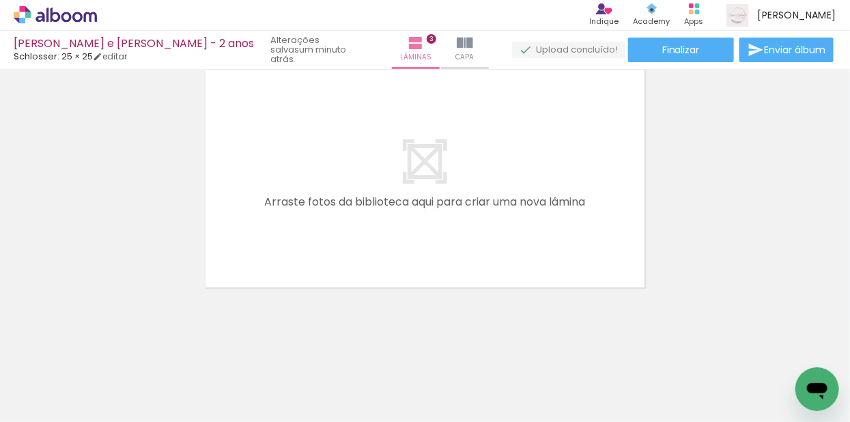
scroll to position [814, 0]
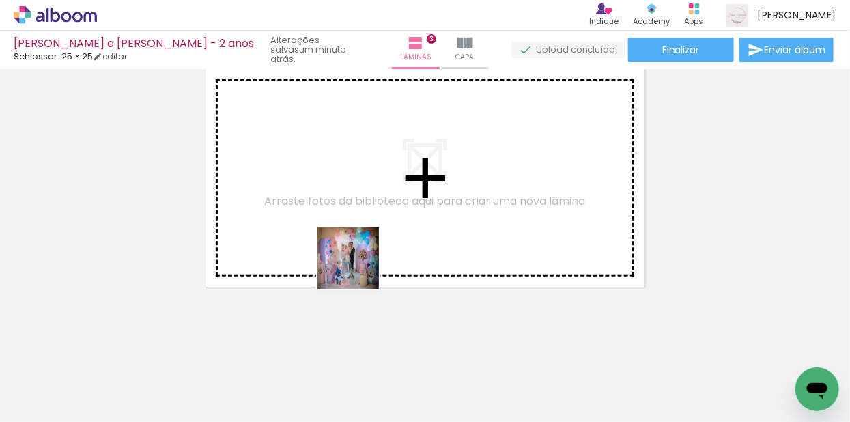
drag, startPoint x: 361, startPoint y: 393, endPoint x: 358, endPoint y: 233, distance: 159.7
click at [358, 233] on quentale-workspace at bounding box center [425, 211] width 850 height 422
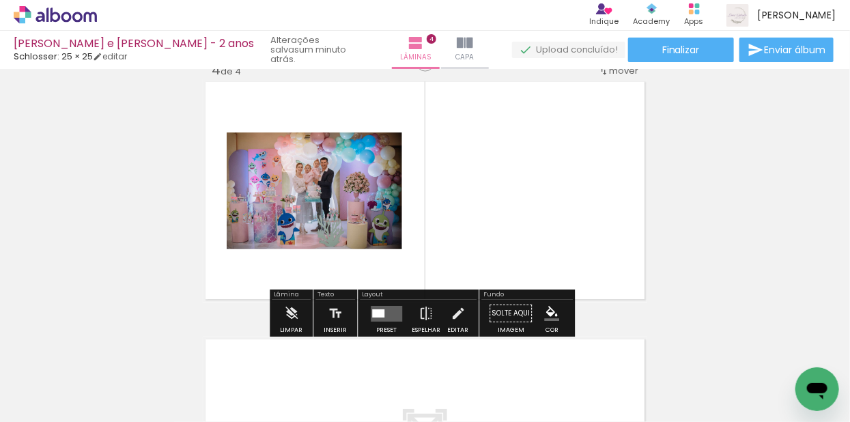
scroll to position [801, 0]
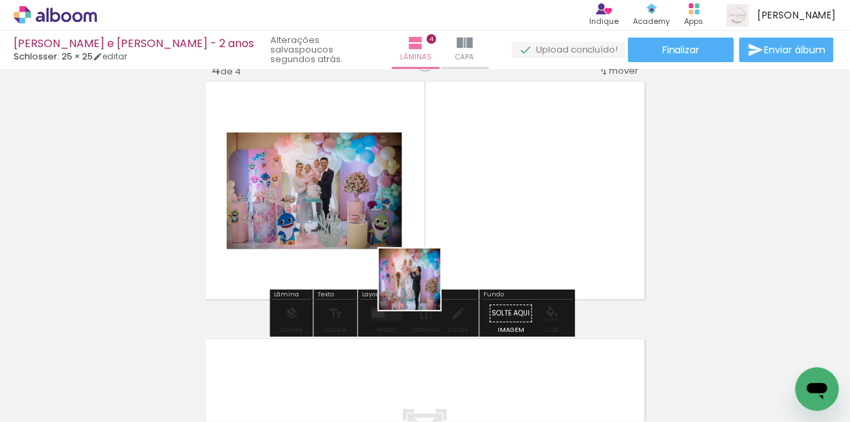
drag, startPoint x: 377, startPoint y: 360, endPoint x: 454, endPoint y: 244, distance: 139.5
click at [454, 244] on quentale-workspace at bounding box center [425, 211] width 850 height 422
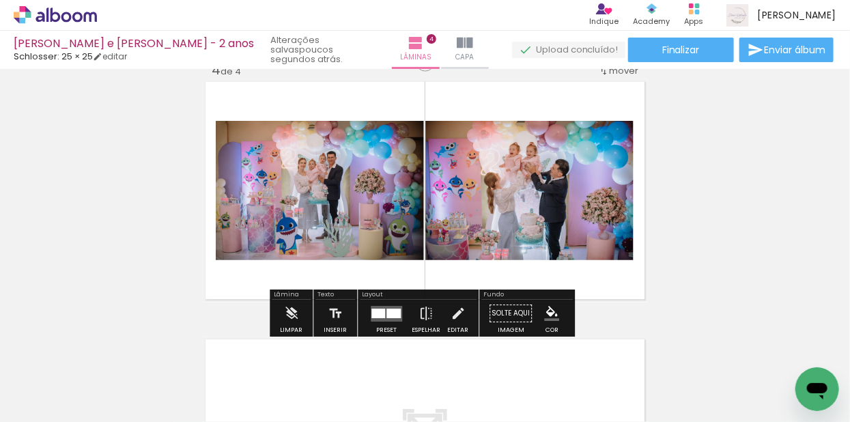
click at [388, 311] on div at bounding box center [393, 314] width 14 height 10
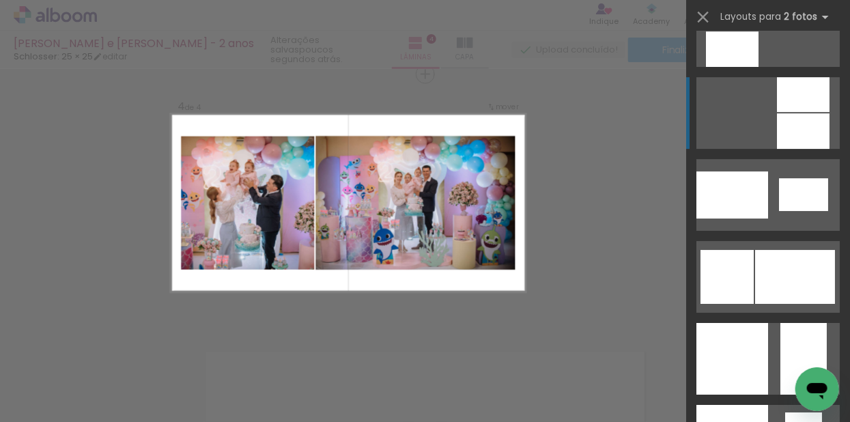
scroll to position [1867, 0]
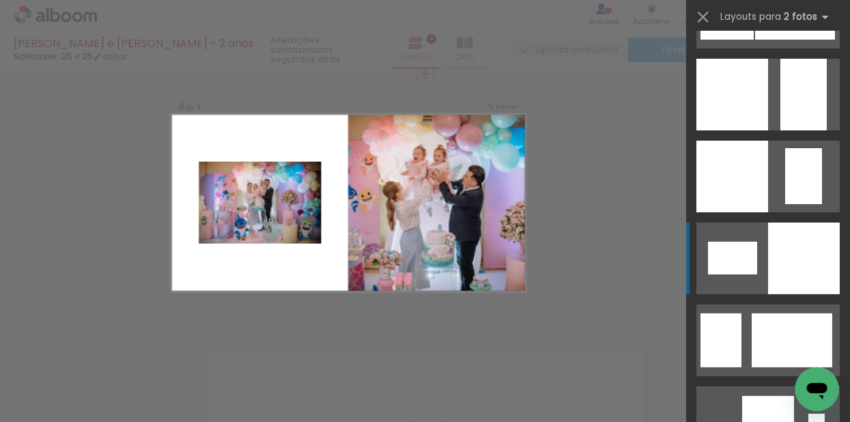
click at [787, 249] on div at bounding box center [804, 259] width 72 height 72
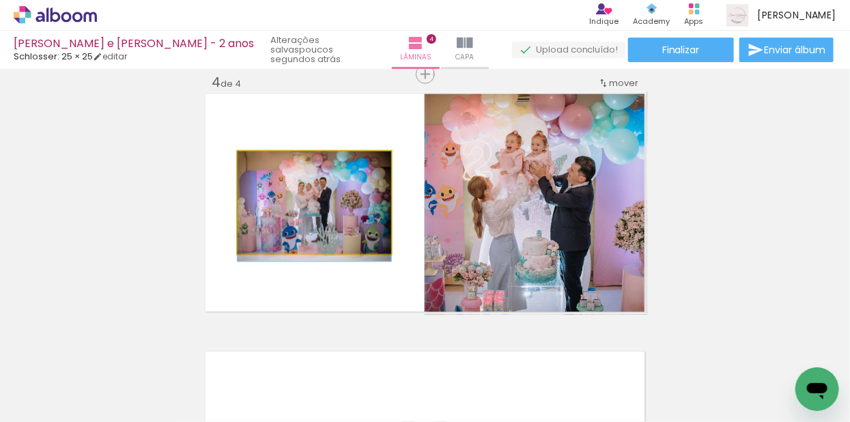
drag, startPoint x: 333, startPoint y: 199, endPoint x: 327, endPoint y: 203, distance: 7.0
click at [327, 203] on quentale-photo at bounding box center [315, 203] width 154 height 102
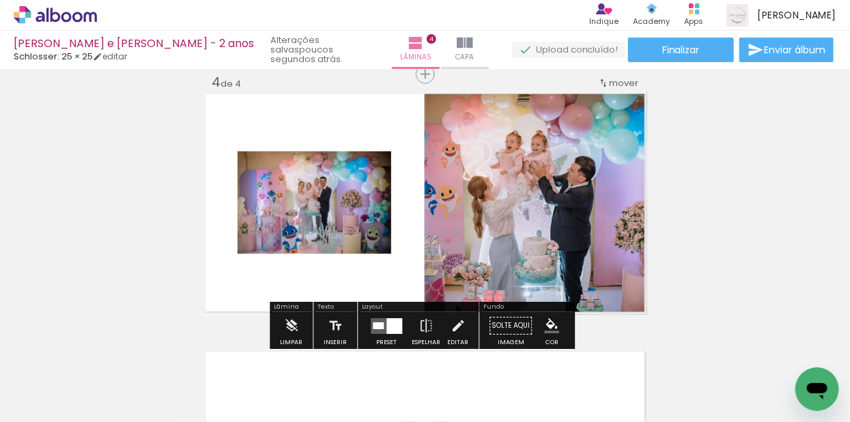
click at [388, 329] on div at bounding box center [394, 326] width 16 height 16
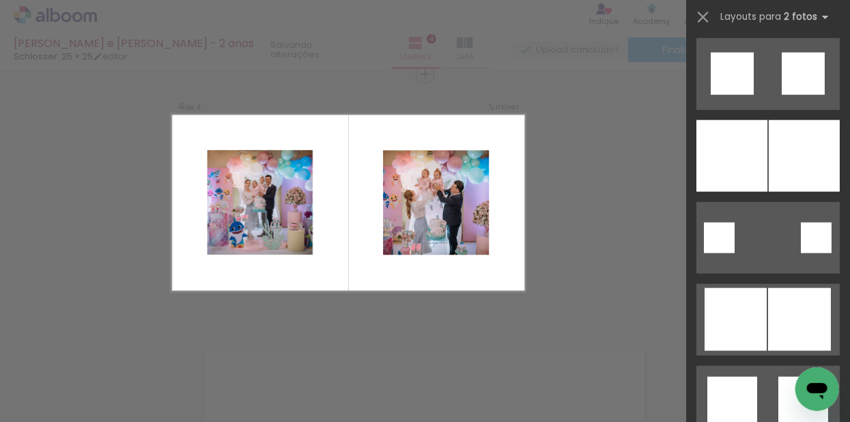
scroll to position [2470, 0]
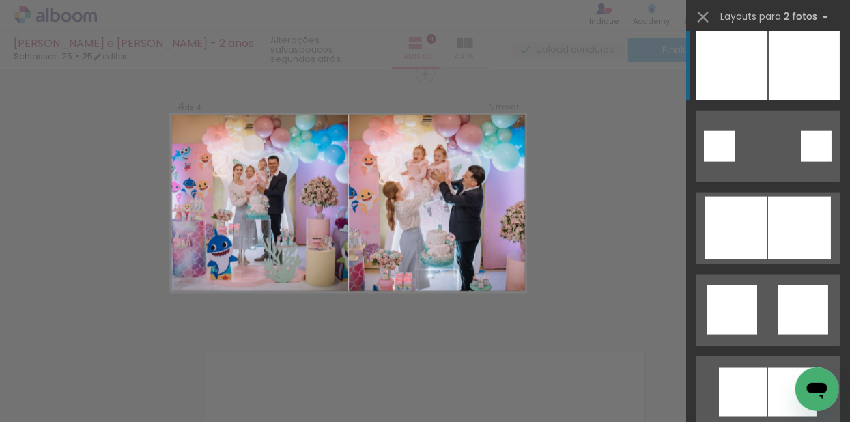
click at [727, 61] on div at bounding box center [731, 65] width 71 height 72
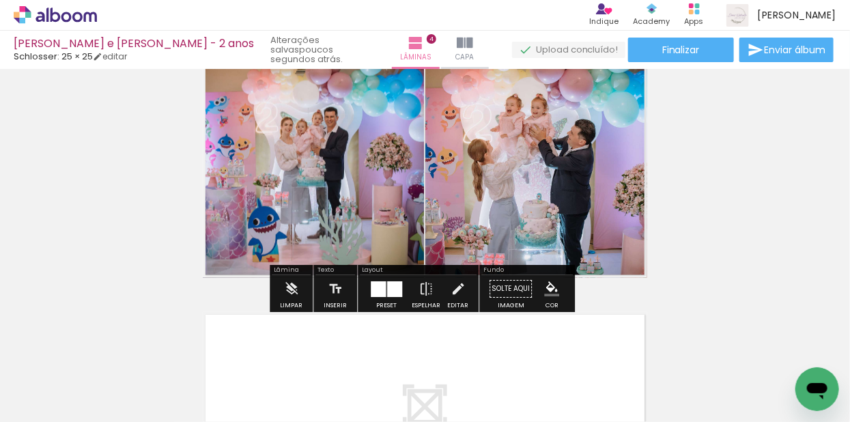
scroll to position [825, 0]
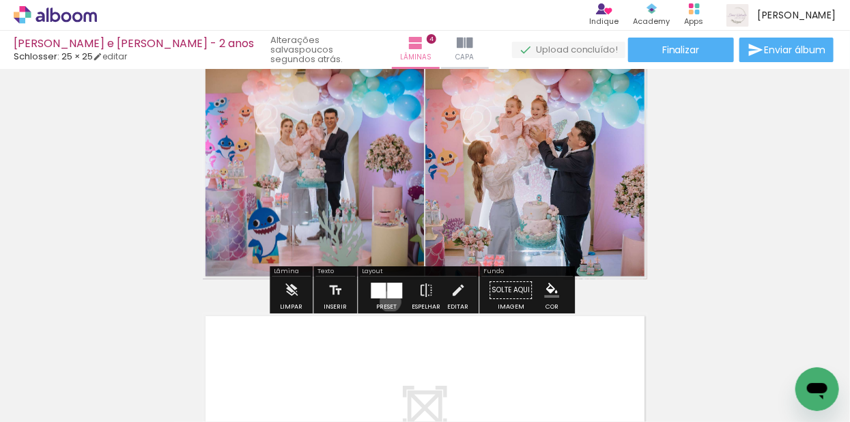
click at [387, 301] on div at bounding box center [386, 290] width 37 height 27
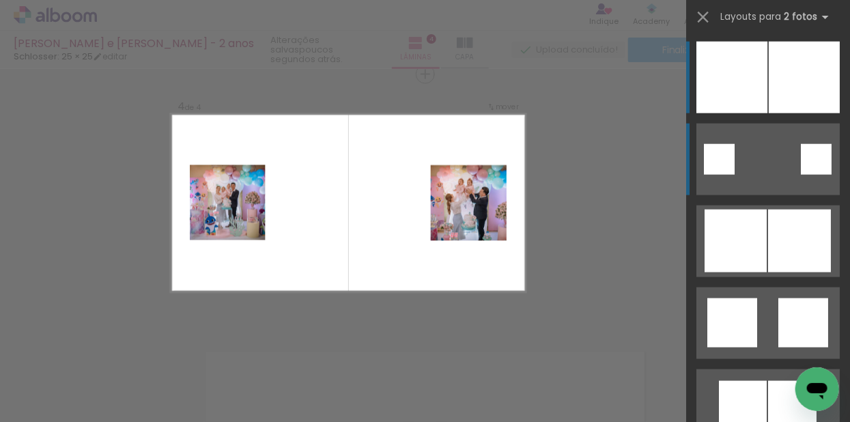
scroll to position [789, 0]
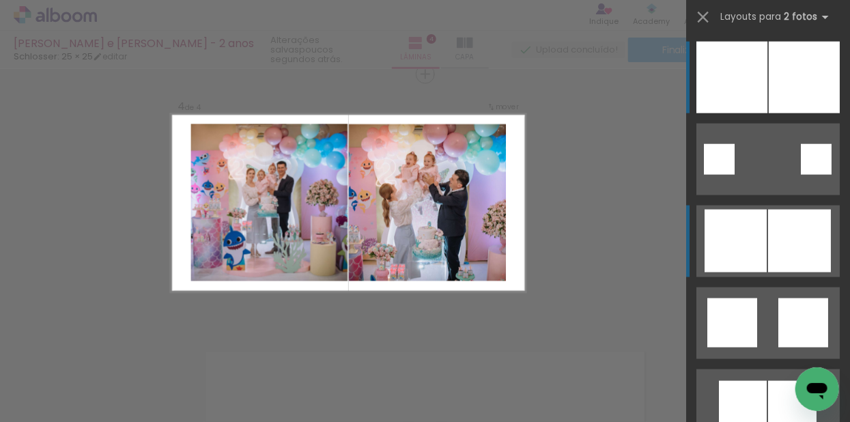
click at [774, 245] on div at bounding box center [799, 241] width 63 height 63
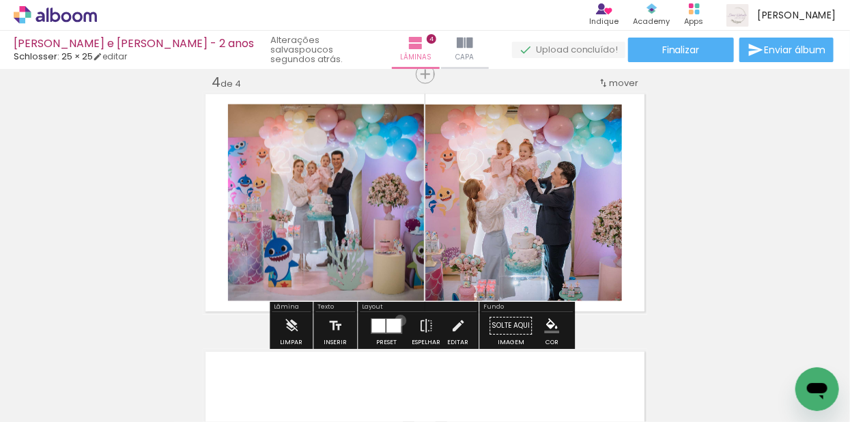
drag, startPoint x: 397, startPoint y: 320, endPoint x: 443, endPoint y: 310, distance: 46.9
click at [397, 320] on quentale-layouter at bounding box center [386, 326] width 31 height 16
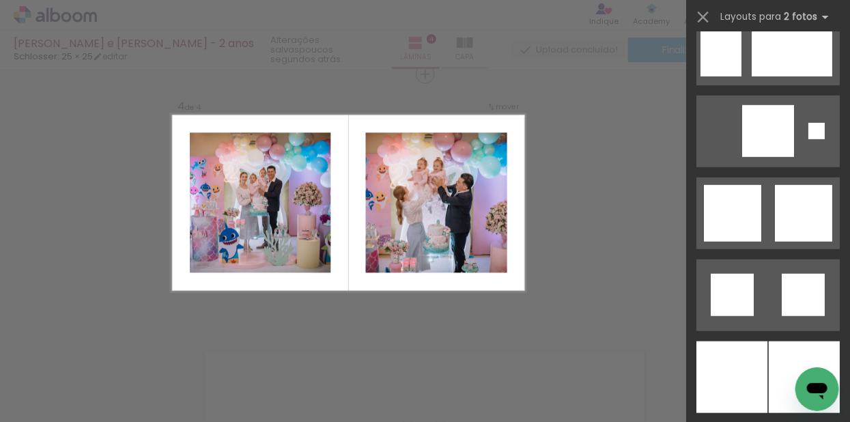
scroll to position [1928, 0]
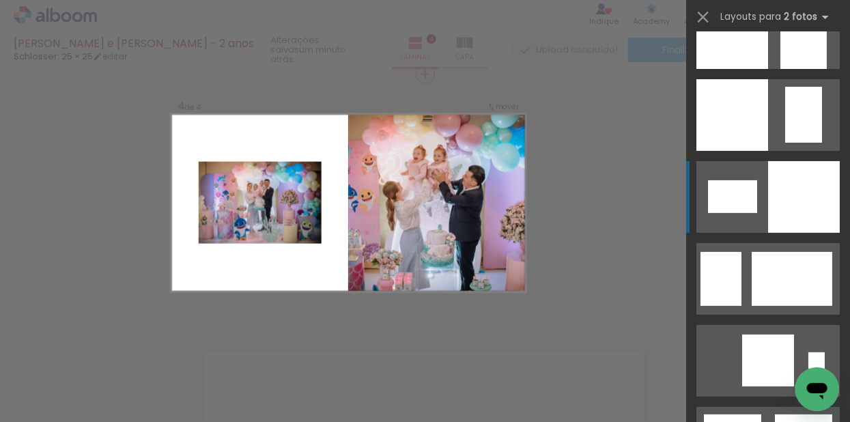
click at [783, 203] on div at bounding box center [804, 197] width 72 height 72
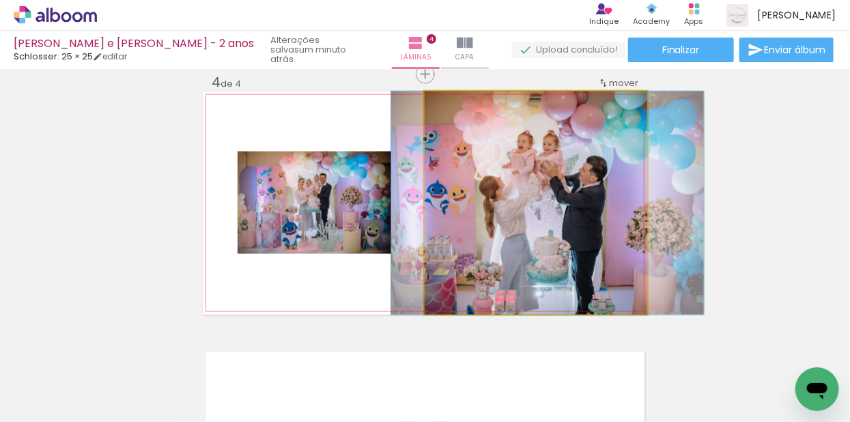
drag, startPoint x: 571, startPoint y: 205, endPoint x: 582, endPoint y: 205, distance: 11.6
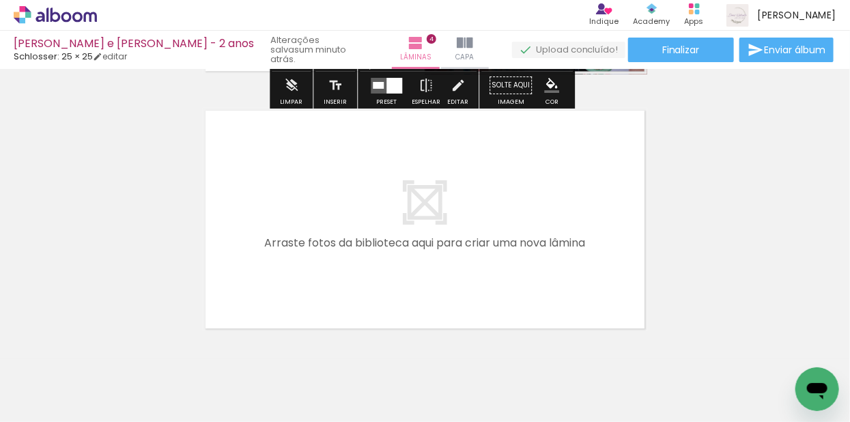
scroll to position [1032, 0]
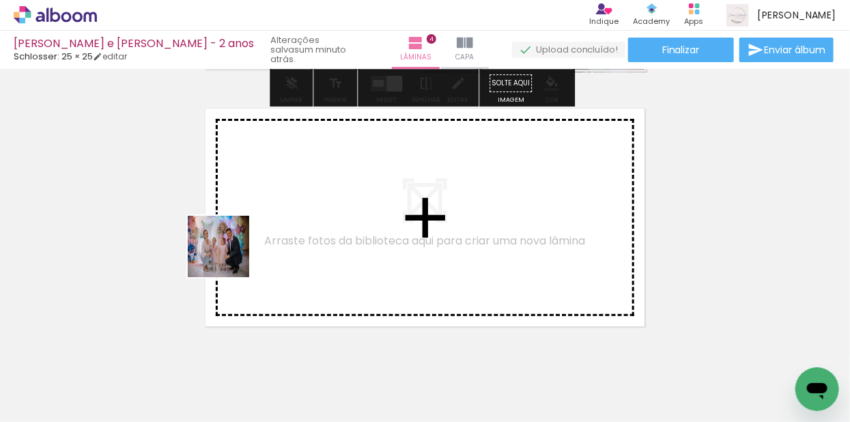
drag, startPoint x: 218, startPoint y: 388, endPoint x: 230, endPoint y: 249, distance: 139.1
click at [230, 249] on quentale-workspace at bounding box center [425, 211] width 850 height 422
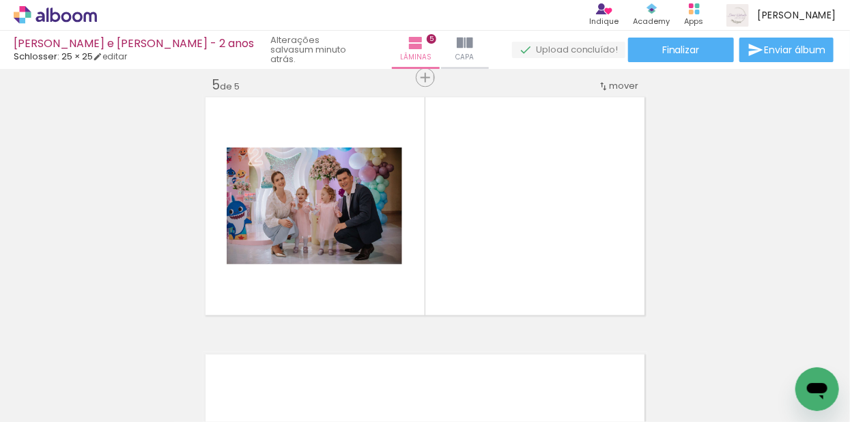
scroll to position [1046, 0]
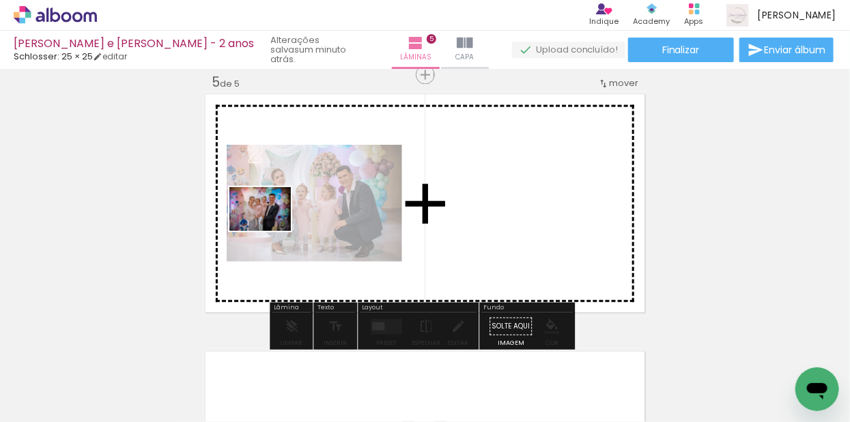
drag, startPoint x: 132, startPoint y: 384, endPoint x: 270, endPoint y: 228, distance: 207.9
click at [270, 228] on quentale-workspace at bounding box center [425, 211] width 850 height 422
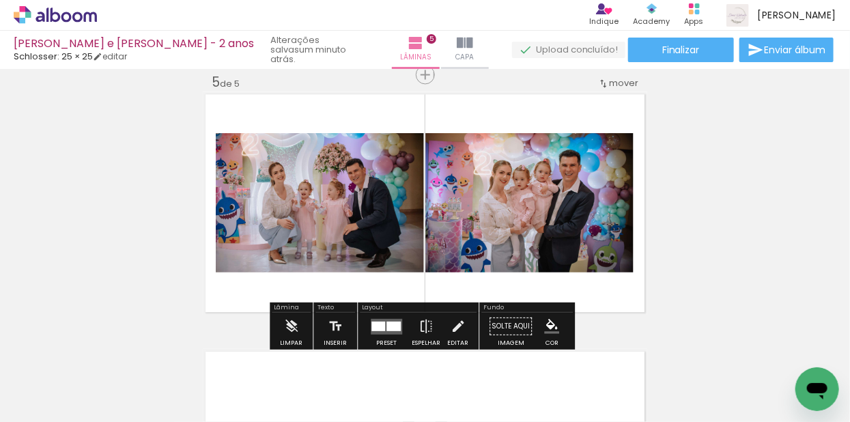
scroll to position [0, 6]
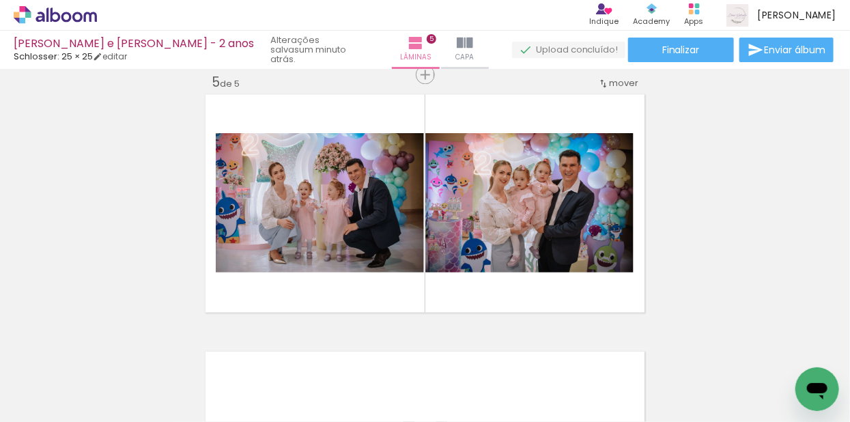
scroll to position [0, 1020]
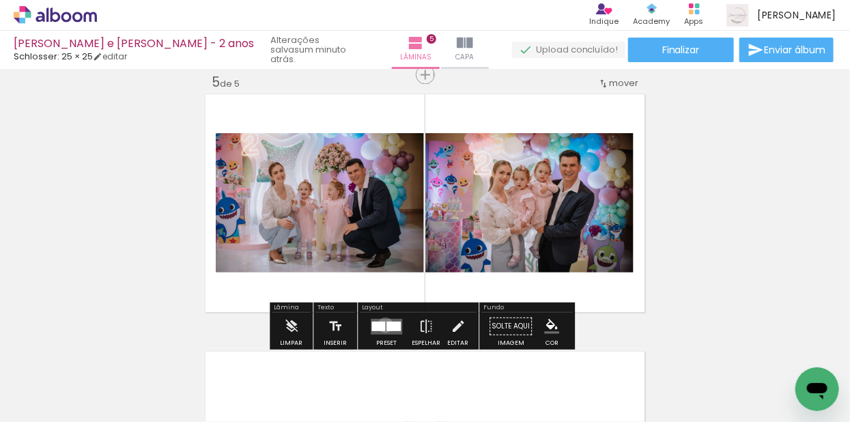
click at [382, 324] on quentale-layouter at bounding box center [386, 326] width 31 height 16
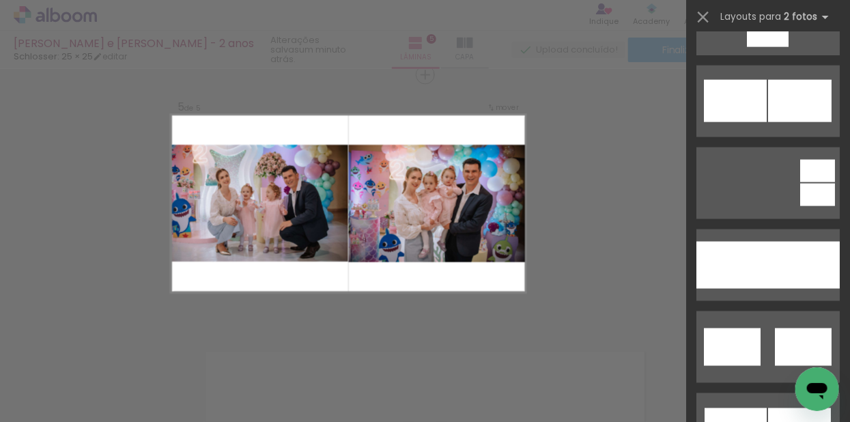
scroll to position [716, 0]
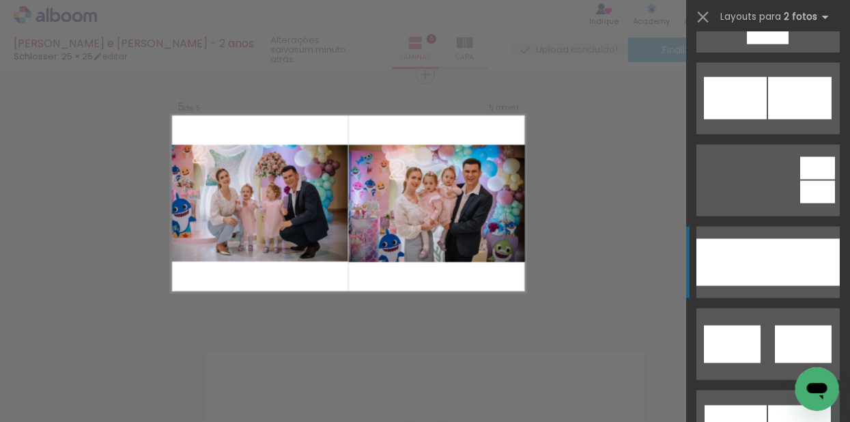
click at [787, 279] on div at bounding box center [804, 262] width 72 height 47
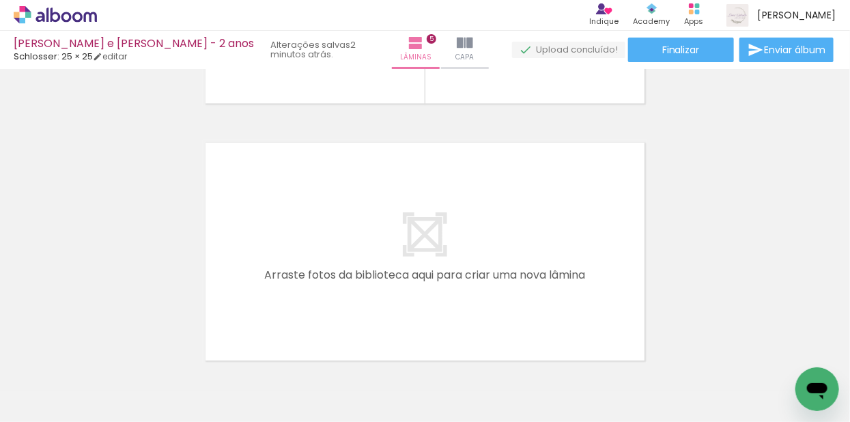
scroll to position [0, 0]
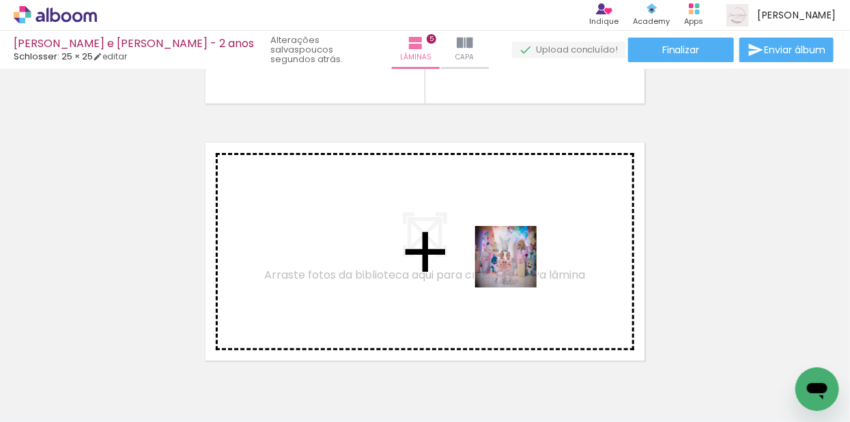
drag, startPoint x: 554, startPoint y: 368, endPoint x: 514, endPoint y: 258, distance: 116.8
click at [514, 258] on quentale-workspace at bounding box center [425, 211] width 850 height 422
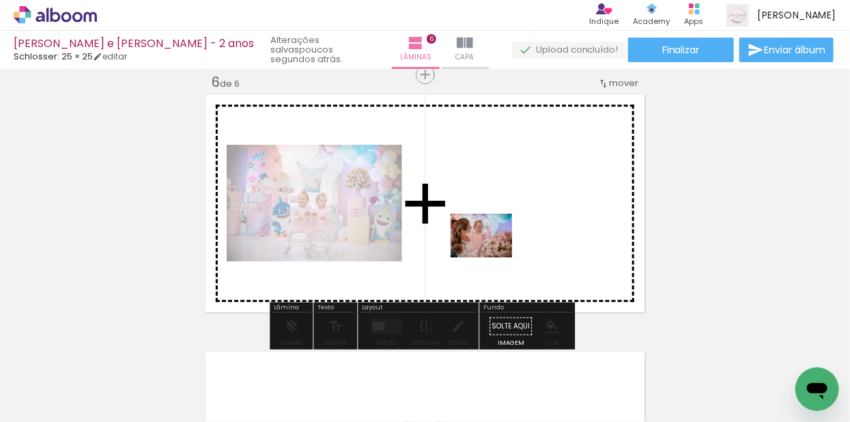
drag, startPoint x: 144, startPoint y: 376, endPoint x: 491, endPoint y: 255, distance: 368.1
click at [491, 255] on quentale-workspace at bounding box center [425, 211] width 850 height 422
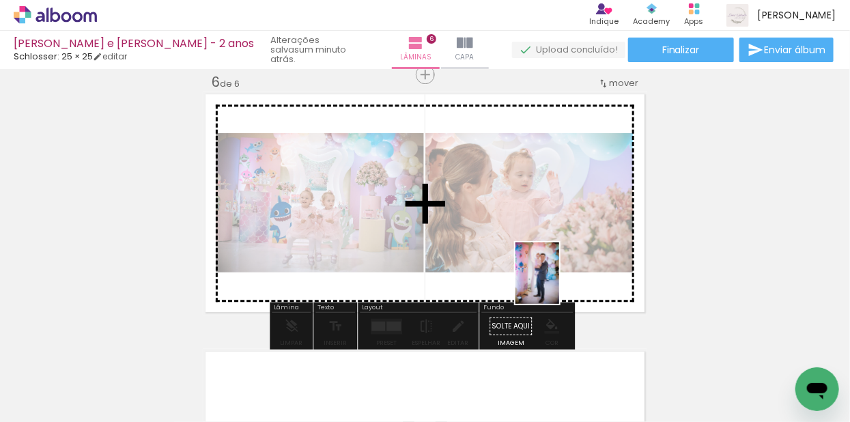
drag, startPoint x: 601, startPoint y: 367, endPoint x: 556, endPoint y: 283, distance: 95.0
click at [556, 283] on quentale-workspace at bounding box center [425, 211] width 850 height 422
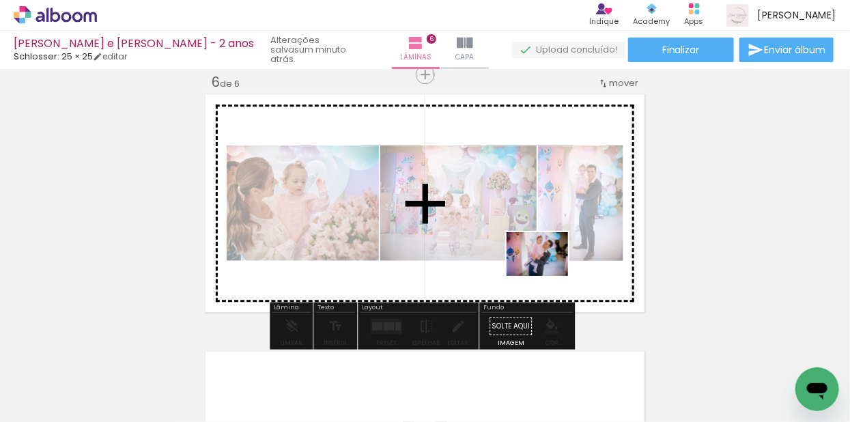
drag, startPoint x: 607, startPoint y: 382, endPoint x: 547, endPoint y: 273, distance: 123.7
click at [547, 273] on quentale-workspace at bounding box center [425, 211] width 850 height 422
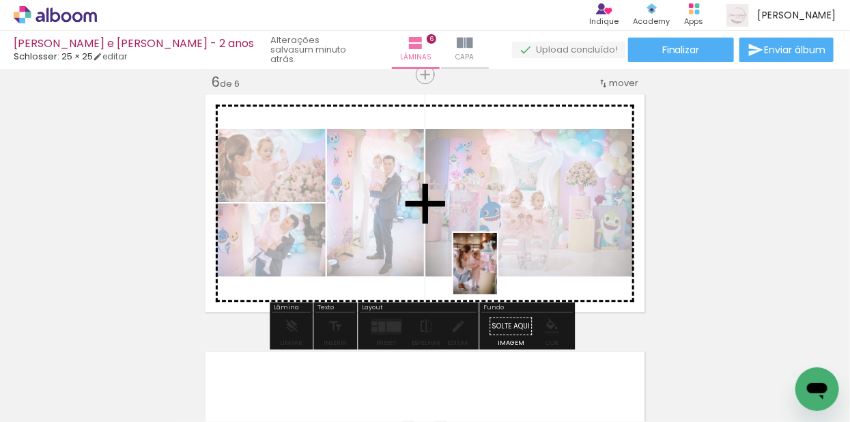
drag, startPoint x: 531, startPoint y: 385, endPoint x: 494, endPoint y: 274, distance: 117.2
click at [494, 274] on quentale-workspace at bounding box center [425, 211] width 850 height 422
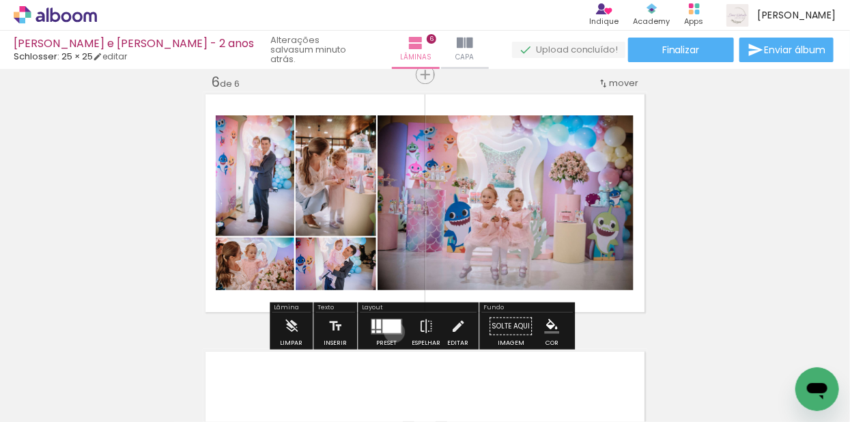
click at [391, 331] on div at bounding box center [391, 326] width 18 height 14
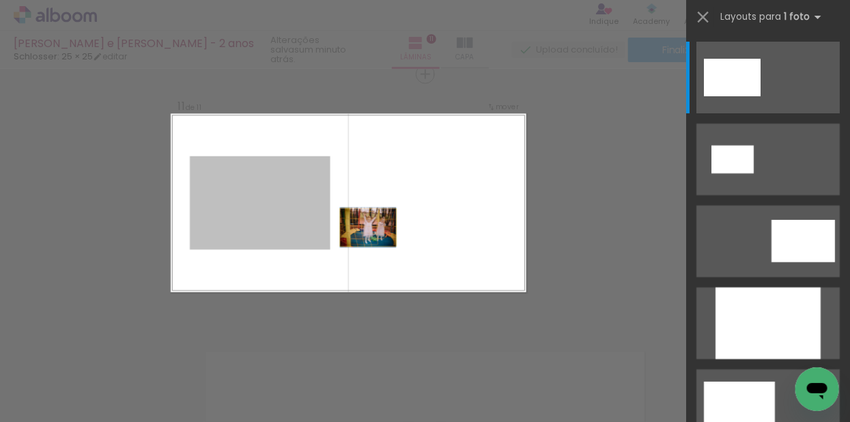
drag, startPoint x: 436, startPoint y: 220, endPoint x: 438, endPoint y: 233, distance: 13.0
click at [438, 233] on quentale-layouter at bounding box center [349, 203] width 356 height 179
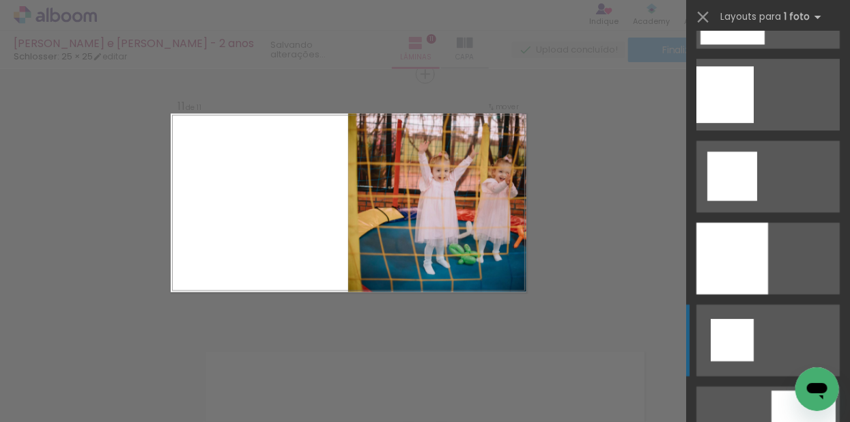
scroll to position [1893, 0]
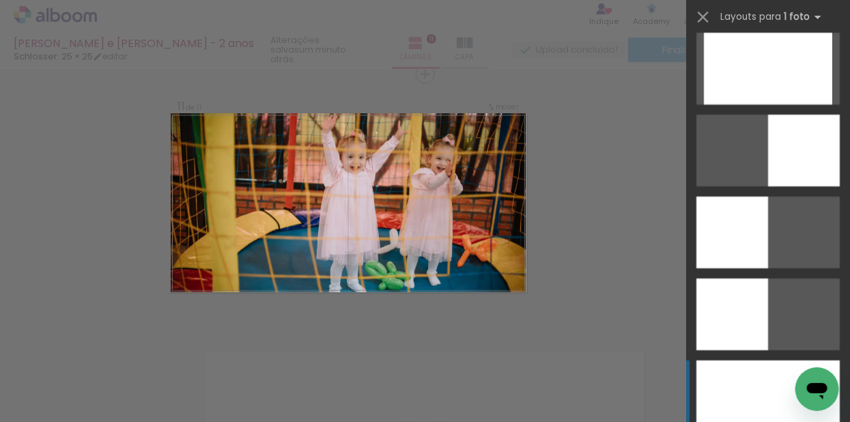
click at [739, 389] on div at bounding box center [767, 396] width 143 height 72
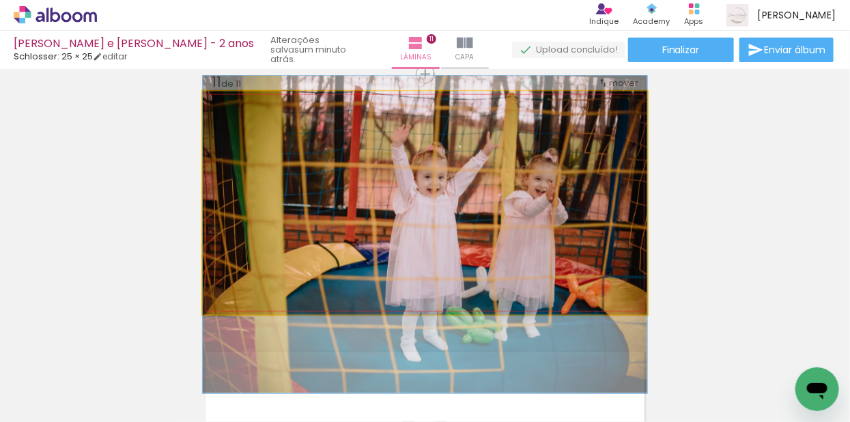
drag, startPoint x: 410, startPoint y: 197, endPoint x: 408, endPoint y: 231, distance: 34.2
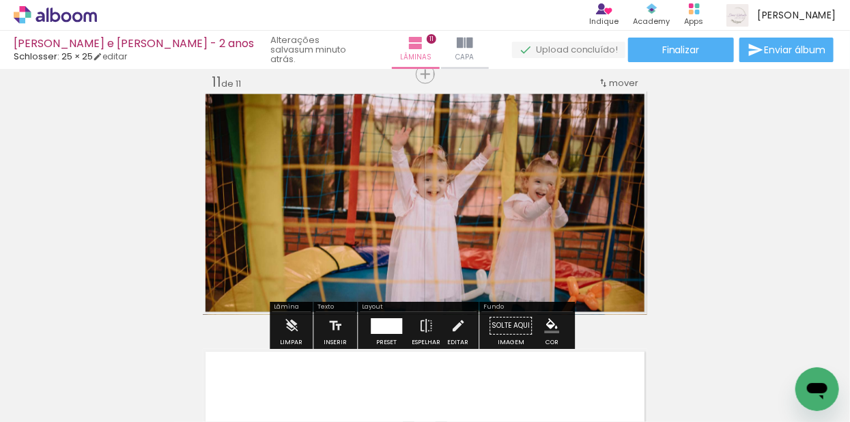
click at [382, 324] on div at bounding box center [386, 326] width 31 height 16
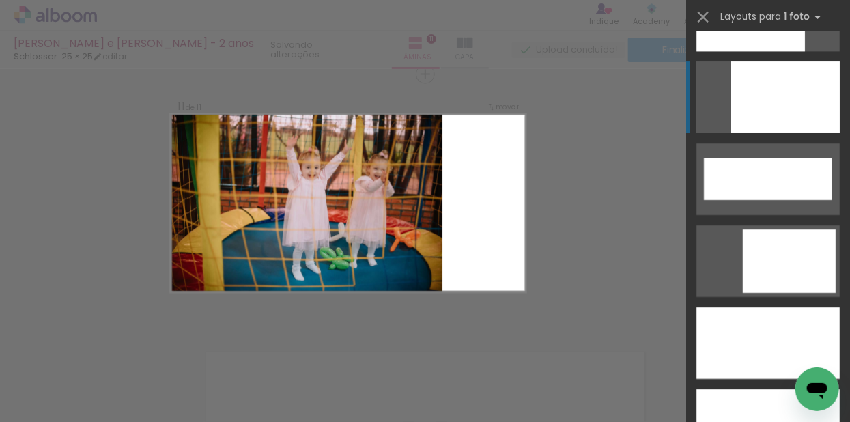
scroll to position [3597, 0]
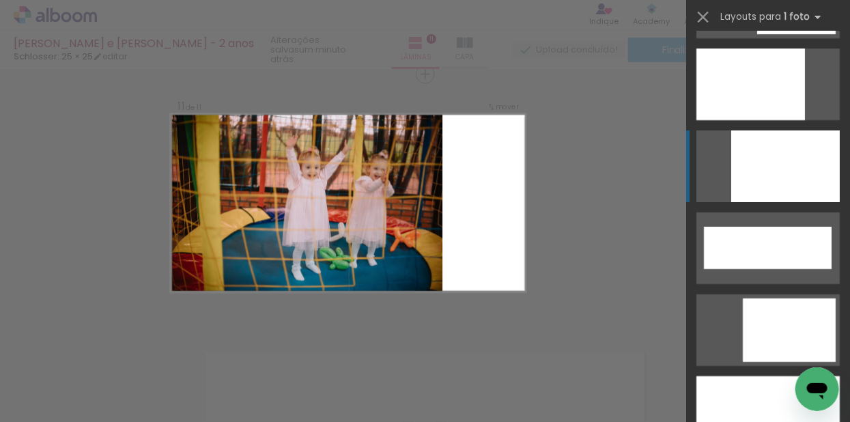
click at [766, 81] on div at bounding box center [750, 84] width 109 height 72
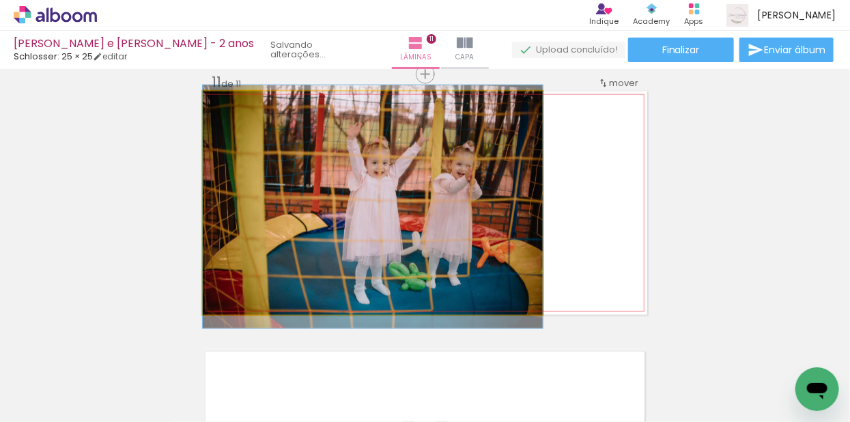
drag, startPoint x: 478, startPoint y: 185, endPoint x: 496, endPoint y: 189, distance: 18.2
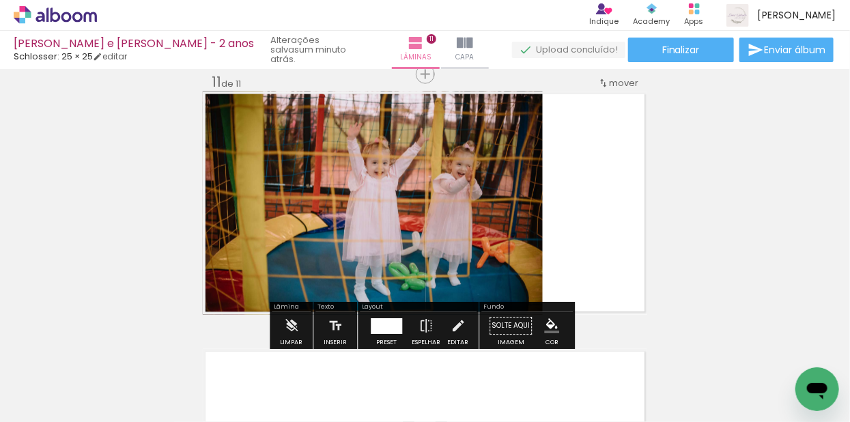
click at [508, 329] on paper-button "Solte aqui Imagem" at bounding box center [510, 330] width 49 height 35
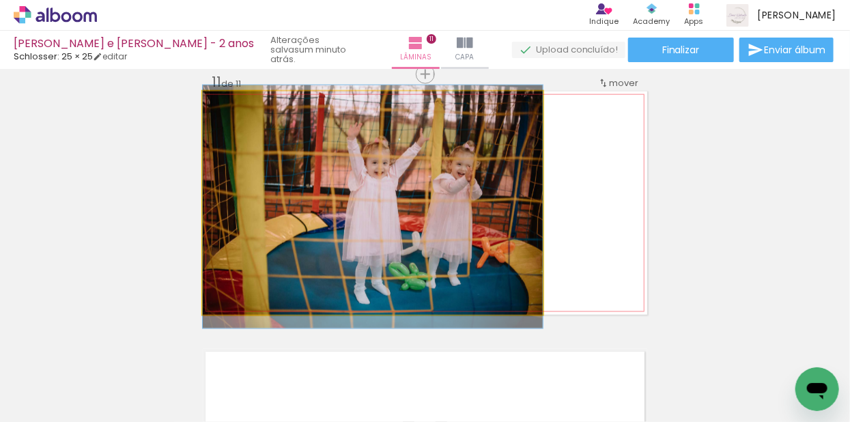
drag, startPoint x: 511, startPoint y: 218, endPoint x: 541, endPoint y: 218, distance: 30.0
click at [541, 218] on quentale-layouter at bounding box center [425, 202] width 444 height 223
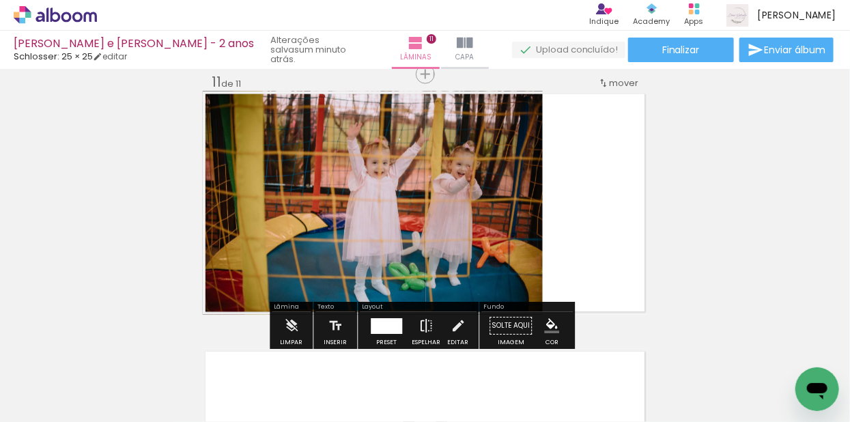
click at [421, 326] on iron-icon at bounding box center [425, 326] width 15 height 27
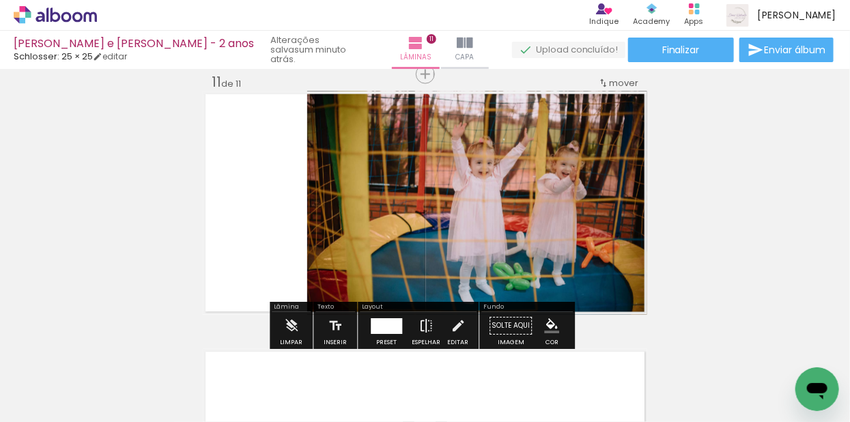
click at [421, 326] on iron-icon at bounding box center [425, 326] width 15 height 27
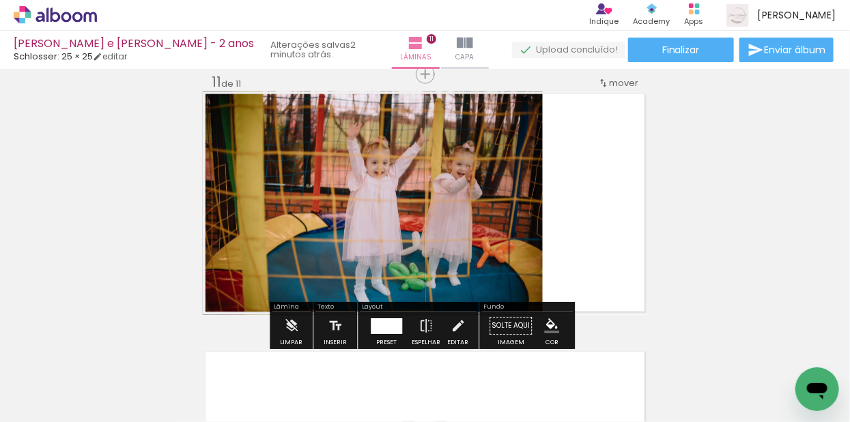
click at [377, 328] on div at bounding box center [386, 326] width 31 height 16
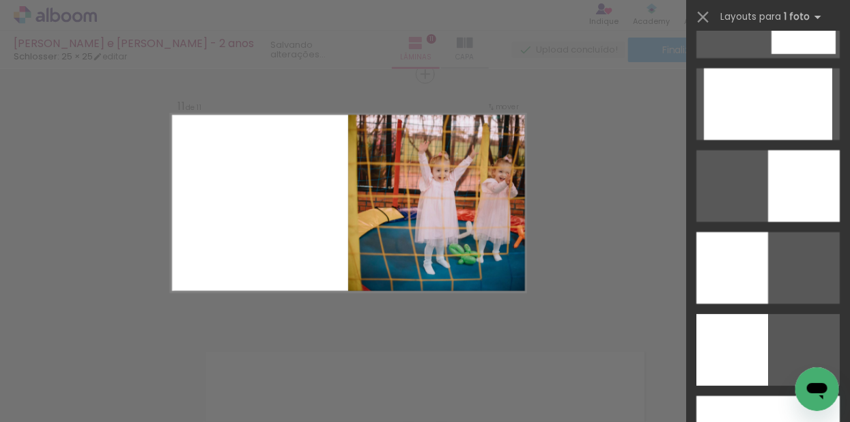
scroll to position [1784, 0]
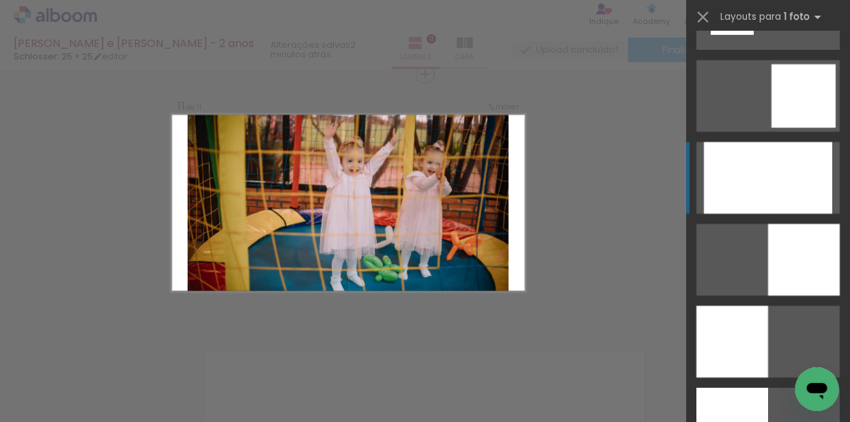
click at [785, 190] on div at bounding box center [768, 178] width 128 height 72
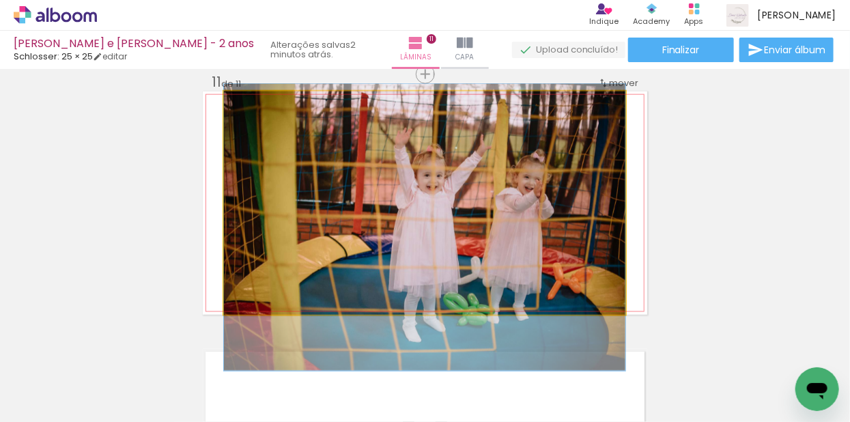
drag, startPoint x: 506, startPoint y: 229, endPoint x: 511, endPoint y: 254, distance: 25.2
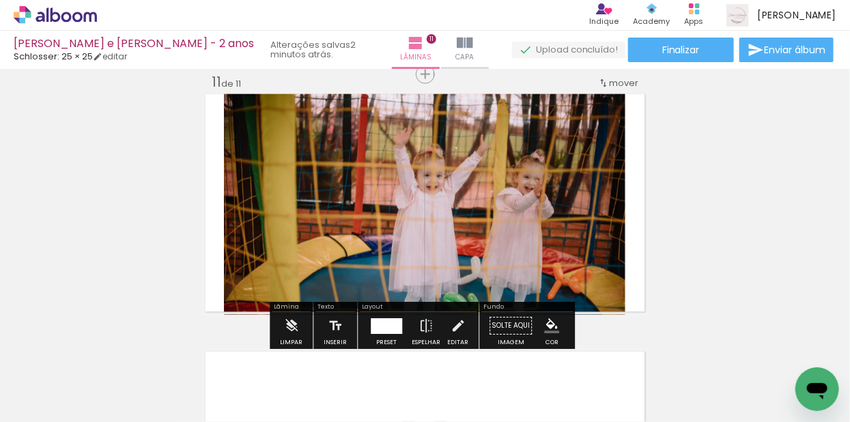
click at [381, 325] on div at bounding box center [386, 326] width 31 height 16
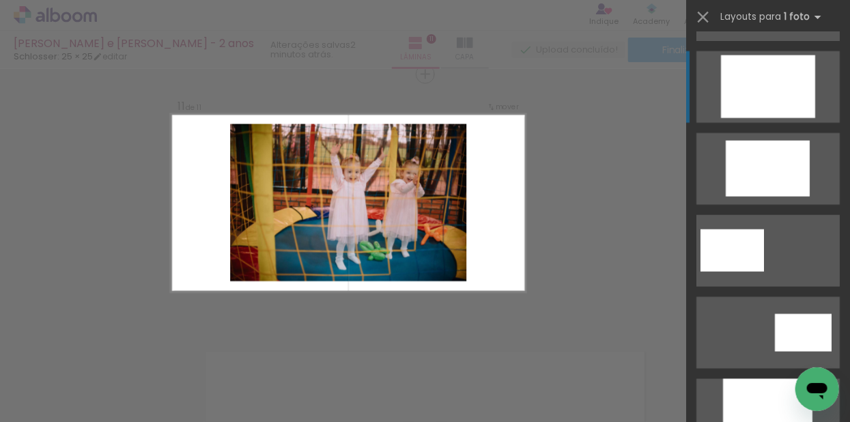
scroll to position [250, 0]
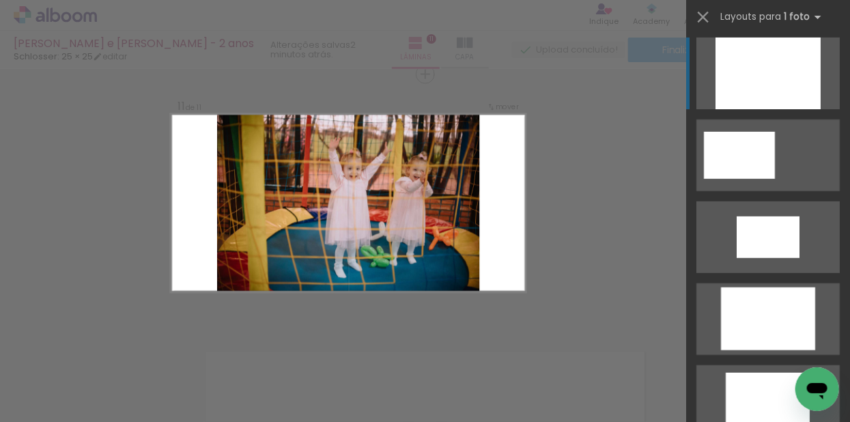
click at [766, 94] on div at bounding box center [767, 74] width 105 height 72
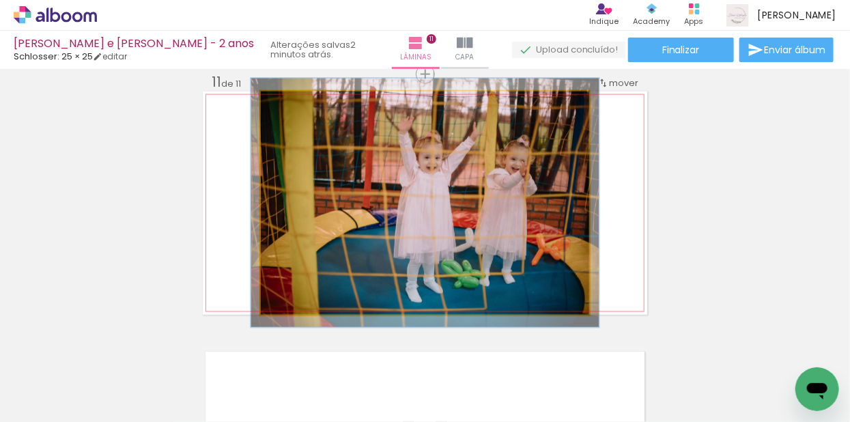
type paper-slider "106"
click at [291, 109] on div at bounding box center [295, 106] width 12 height 12
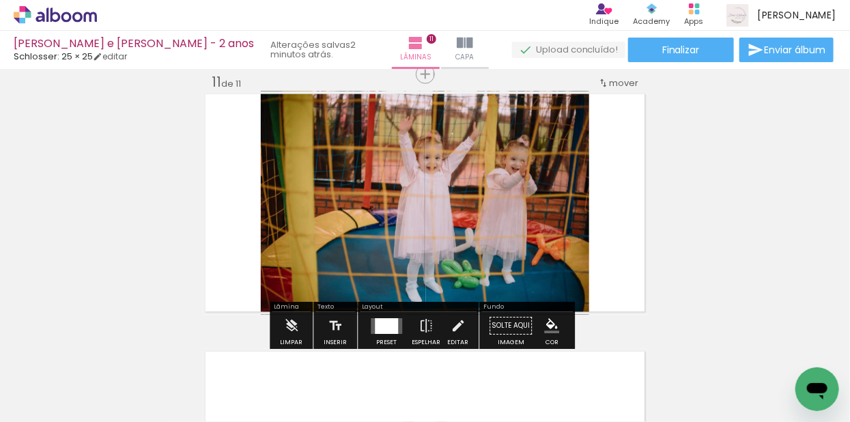
click at [385, 328] on div at bounding box center [386, 326] width 23 height 16
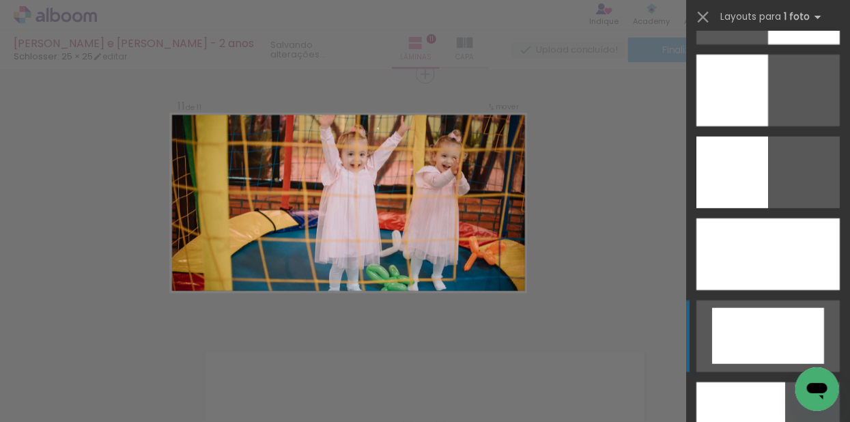
scroll to position [2017, 0]
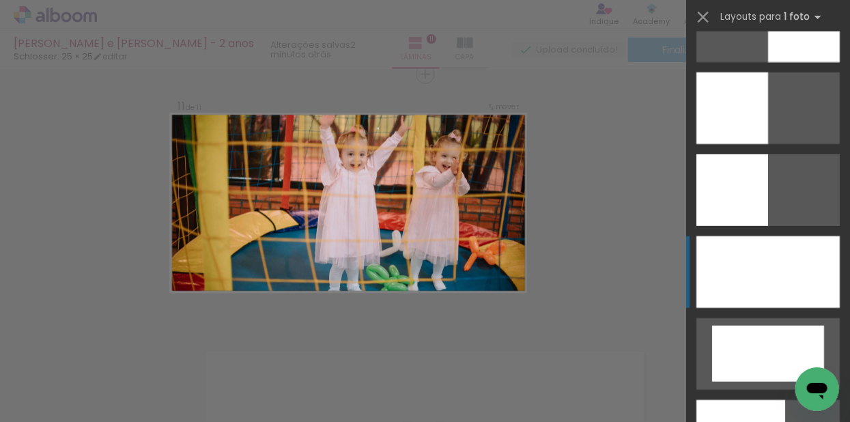
click at [805, 287] on div at bounding box center [767, 272] width 143 height 72
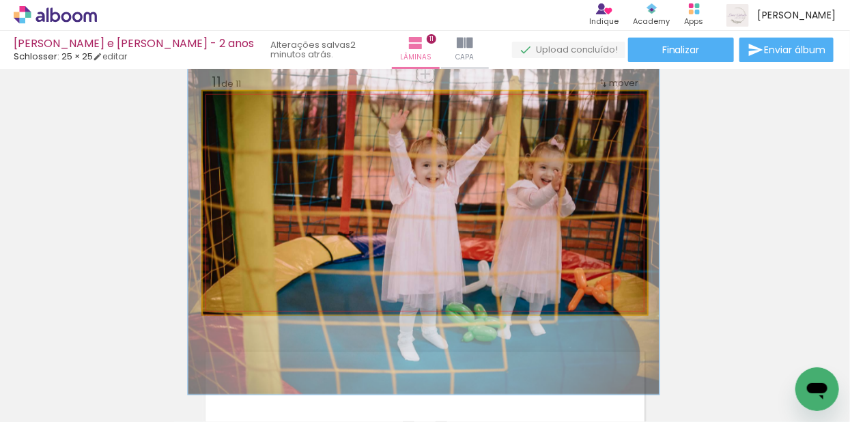
drag, startPoint x: 520, startPoint y: 189, endPoint x: 519, endPoint y: 211, distance: 21.9
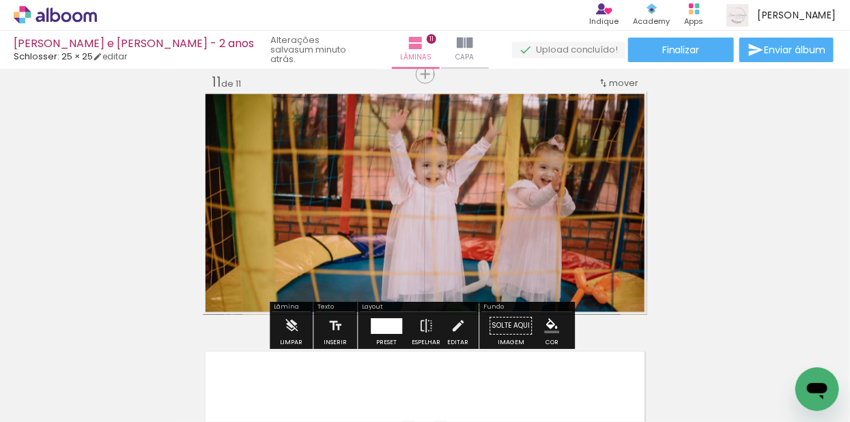
click at [381, 325] on div at bounding box center [386, 326] width 31 height 16
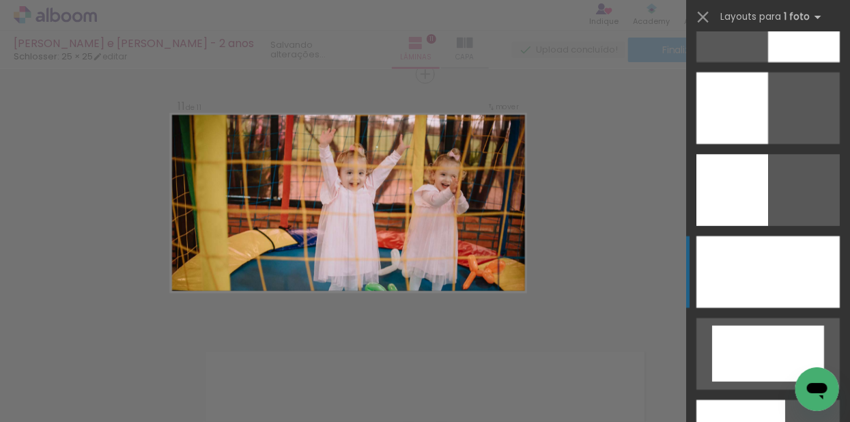
scroll to position [2212, 0]
